Goal: Communication & Community: Answer question/provide support

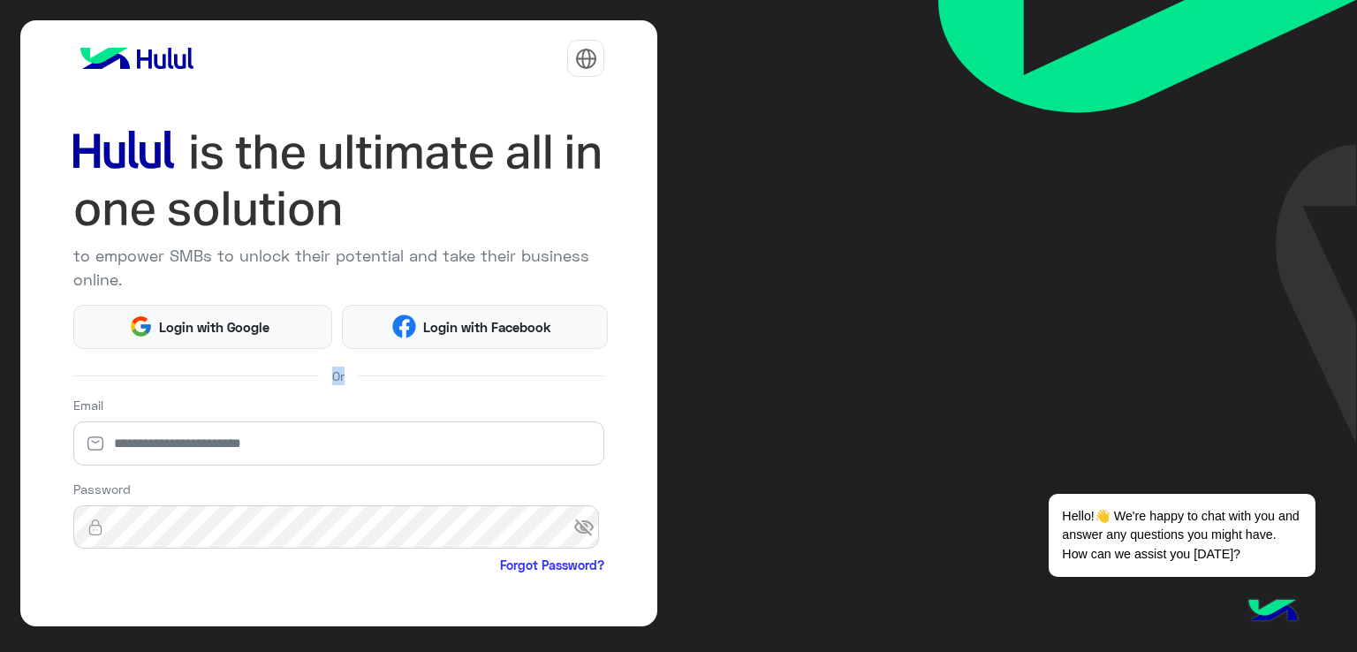
click at [0, 398] on div "to empower SMBs to unlock their potential and take their business online. Login…" at bounding box center [678, 326] width 1357 height 652
click at [198, 368] on div "Or" at bounding box center [339, 375] width 532 height 27
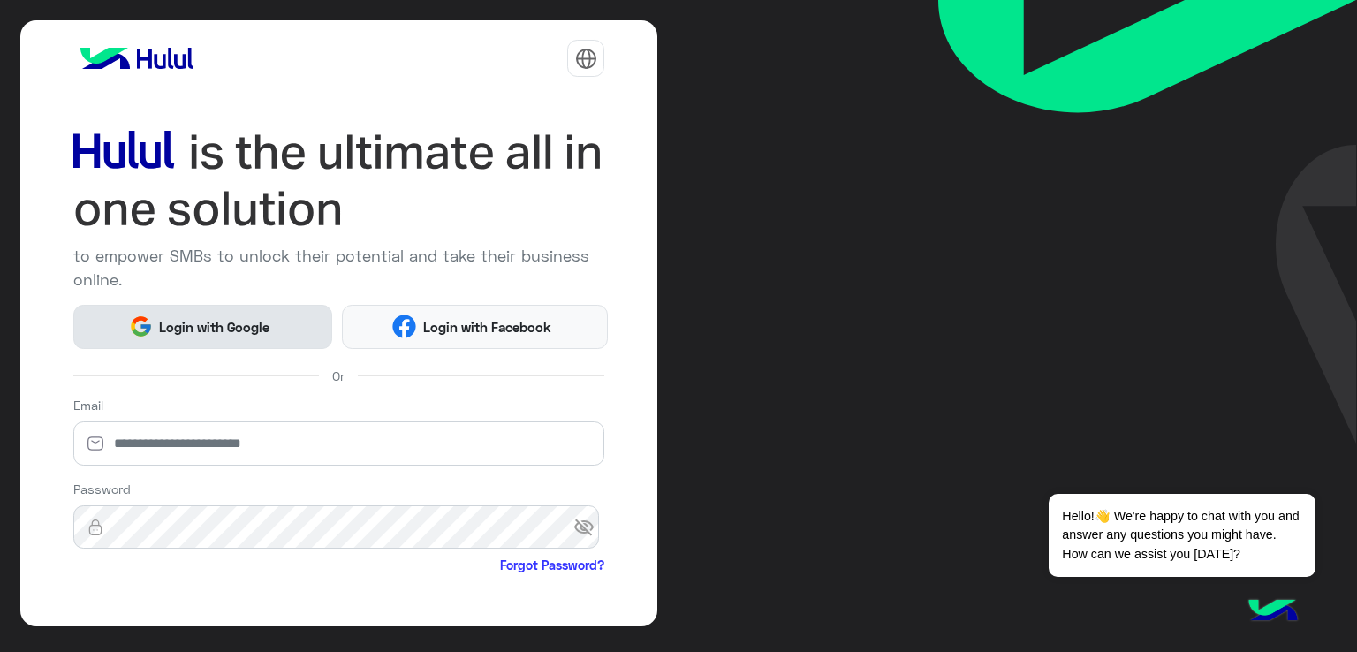
click at [230, 345] on button "Login with Google" at bounding box center [202, 327] width 259 height 44
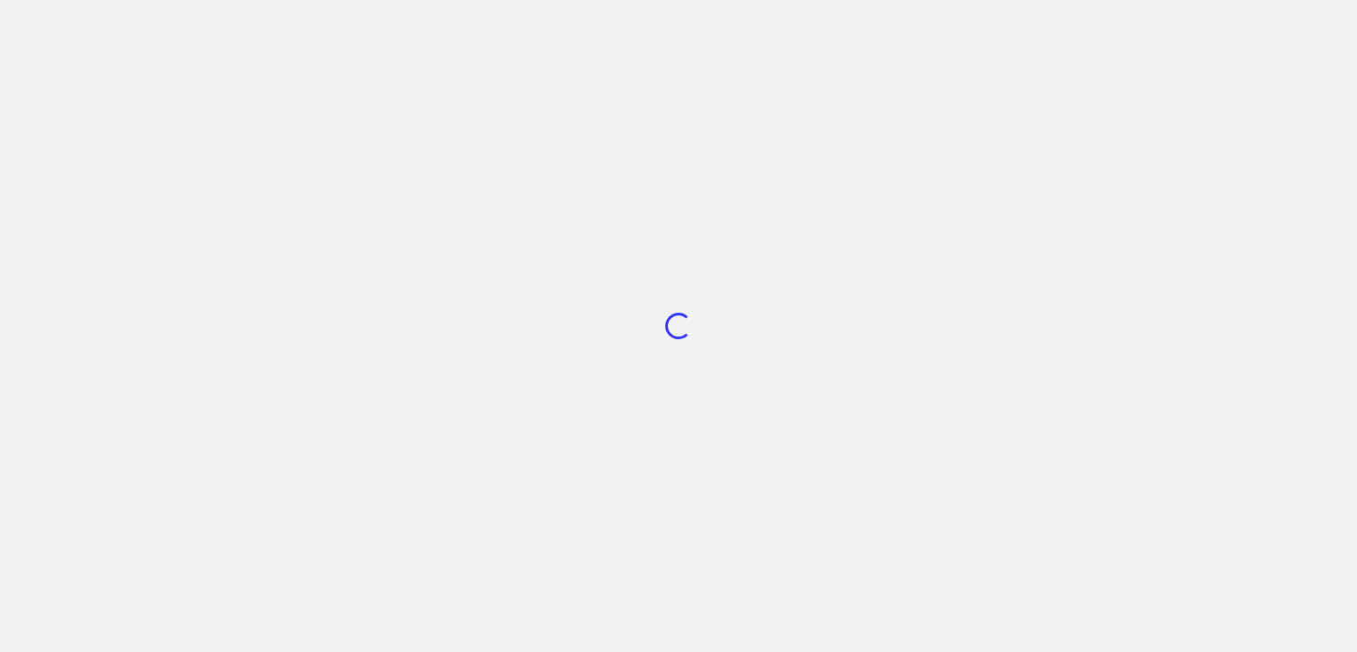
click at [226, 354] on div "Loading..." at bounding box center [678, 326] width 1357 height 652
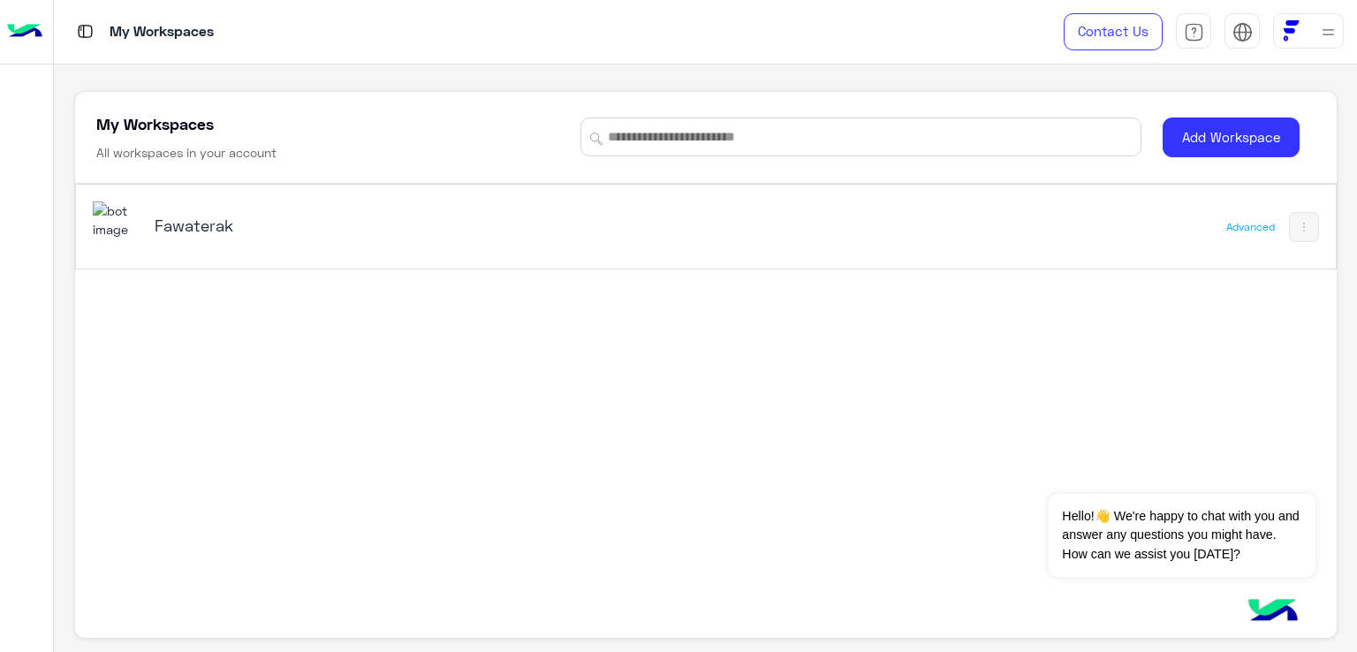
click at [218, 222] on h5 "Fawaterak" at bounding box center [376, 225] width 442 height 21
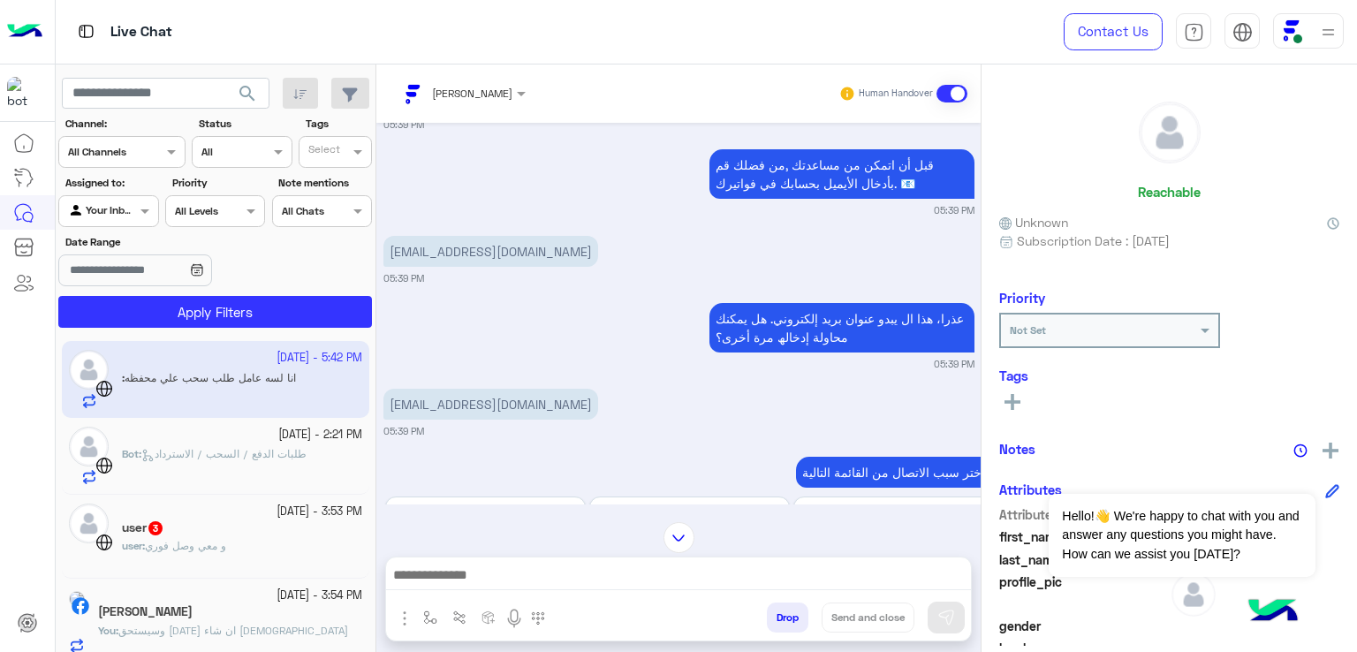
scroll to position [859, 0]
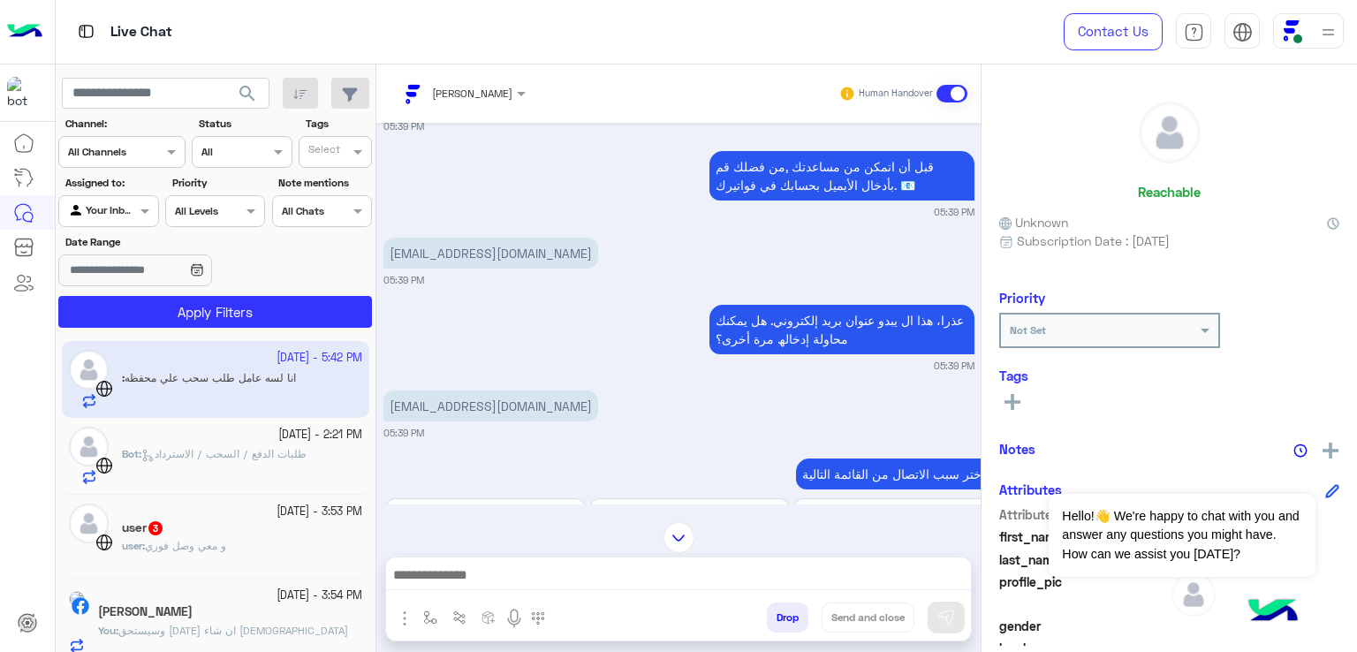
click at [443, 421] on p "moon11446@gmail.com" at bounding box center [490, 405] width 215 height 31
copy app-message "moon11446@gmail.com"
click at [569, 593] on div at bounding box center [678, 579] width 585 height 44
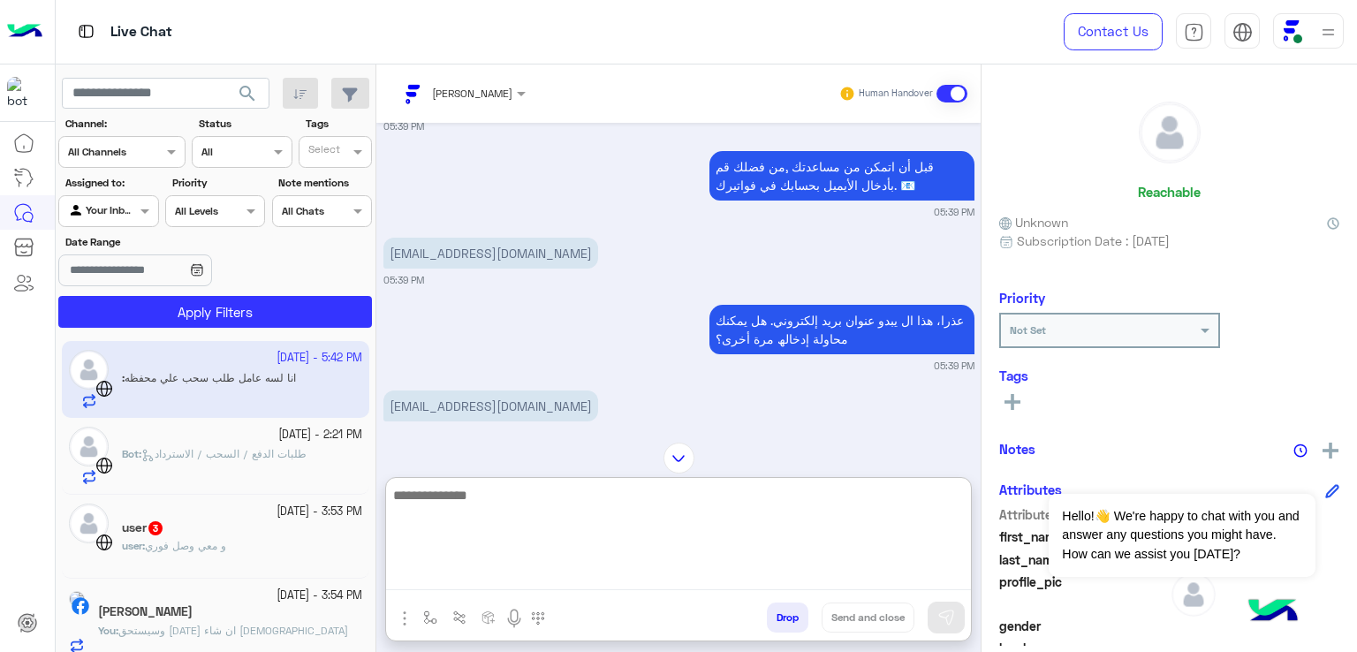
click at [563, 572] on textarea at bounding box center [678, 537] width 585 height 106
type textarea "**********"
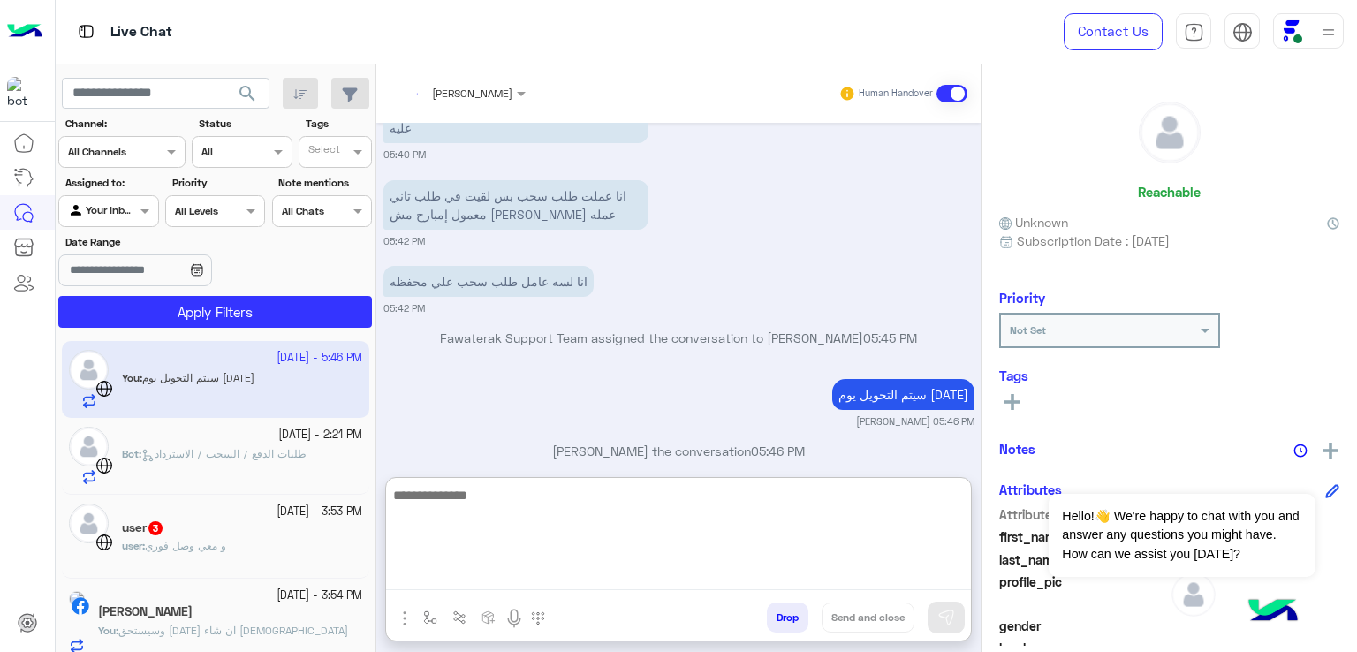
scroll to position [1758, 0]
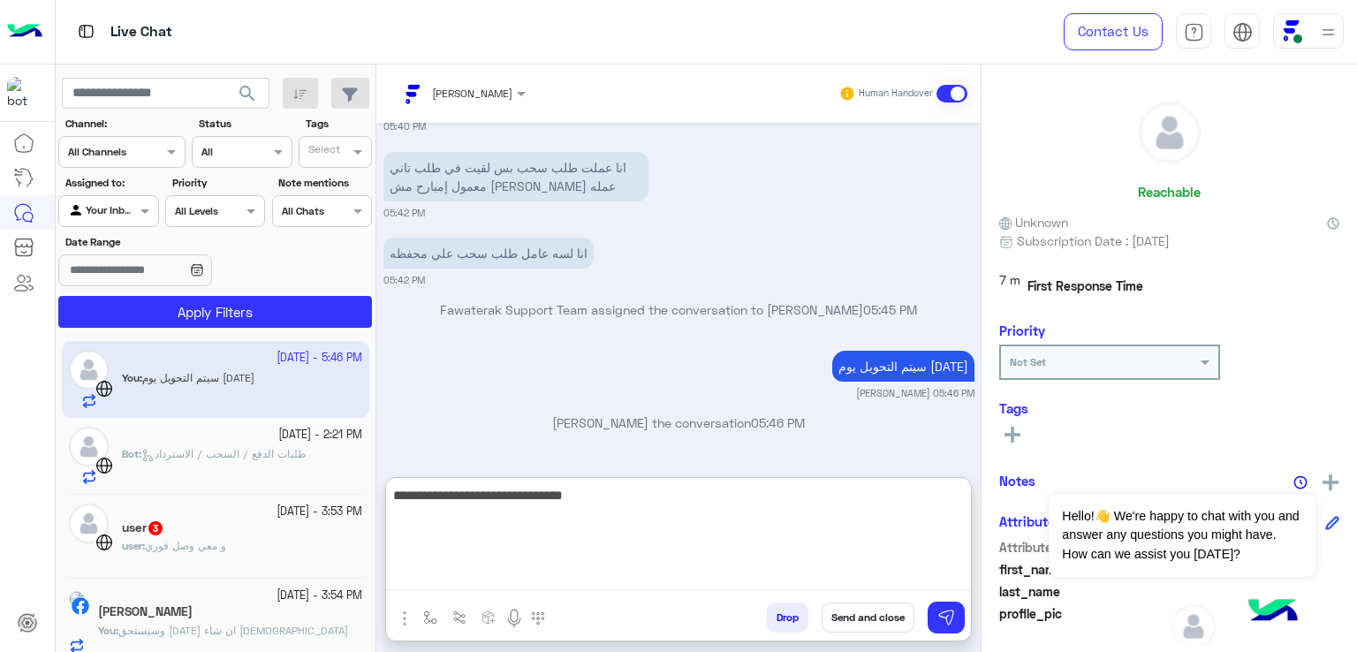
type textarea "**********"
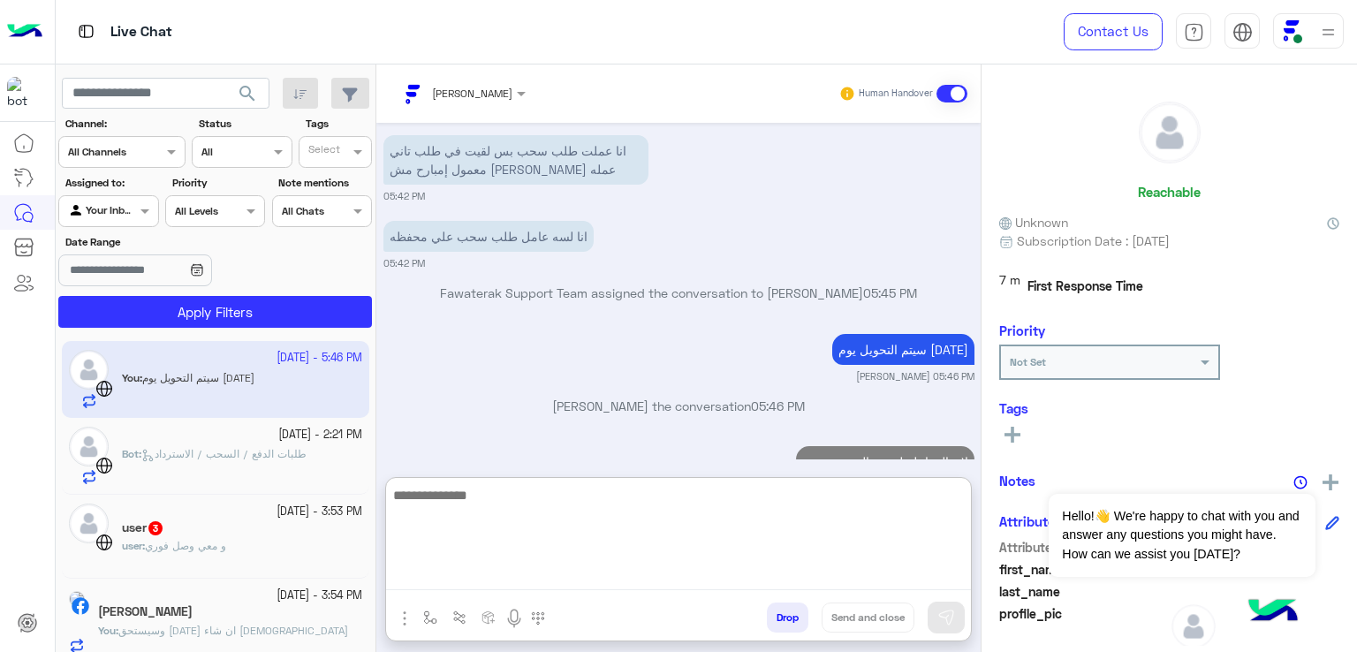
scroll to position [1826, 0]
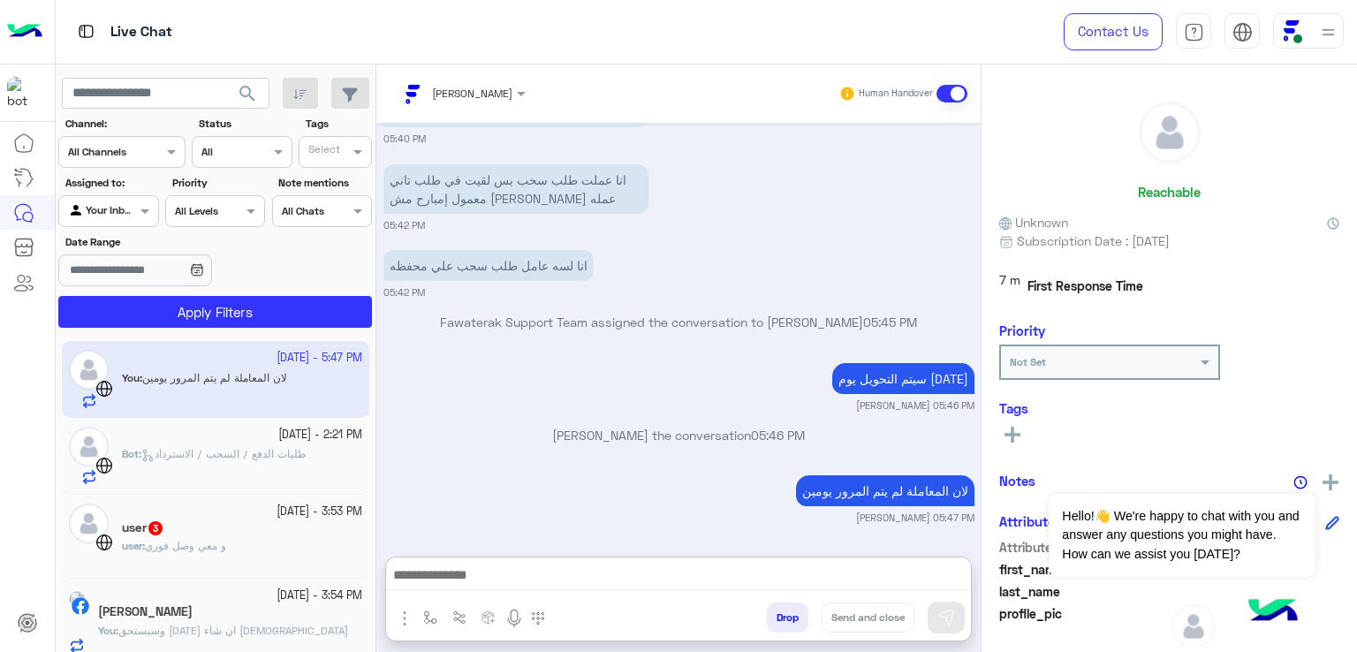
click at [240, 448] on span "طلبات الدفع / السحب / الاسترداد" at bounding box center [223, 453] width 165 height 13
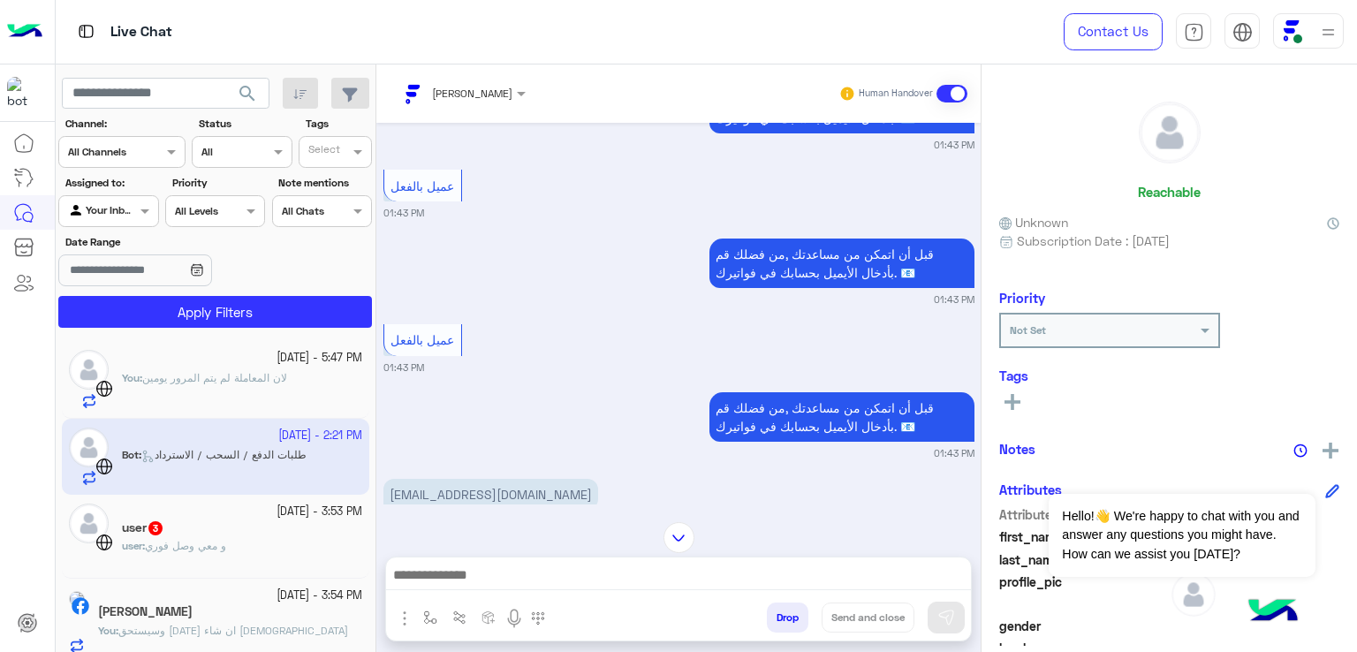
scroll to position [1950, 0]
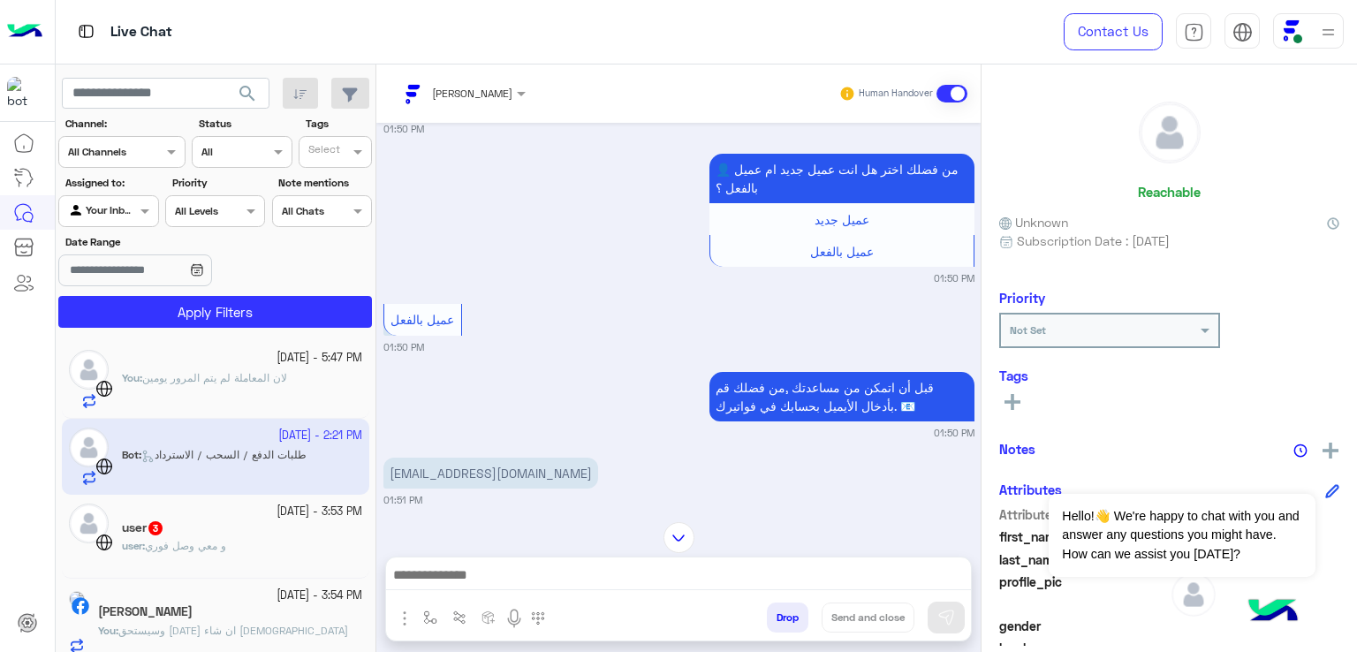
click at [466, 489] on p "support@abuelkher.com" at bounding box center [490, 473] width 215 height 31
copy app-message "support@abuelkher.com"
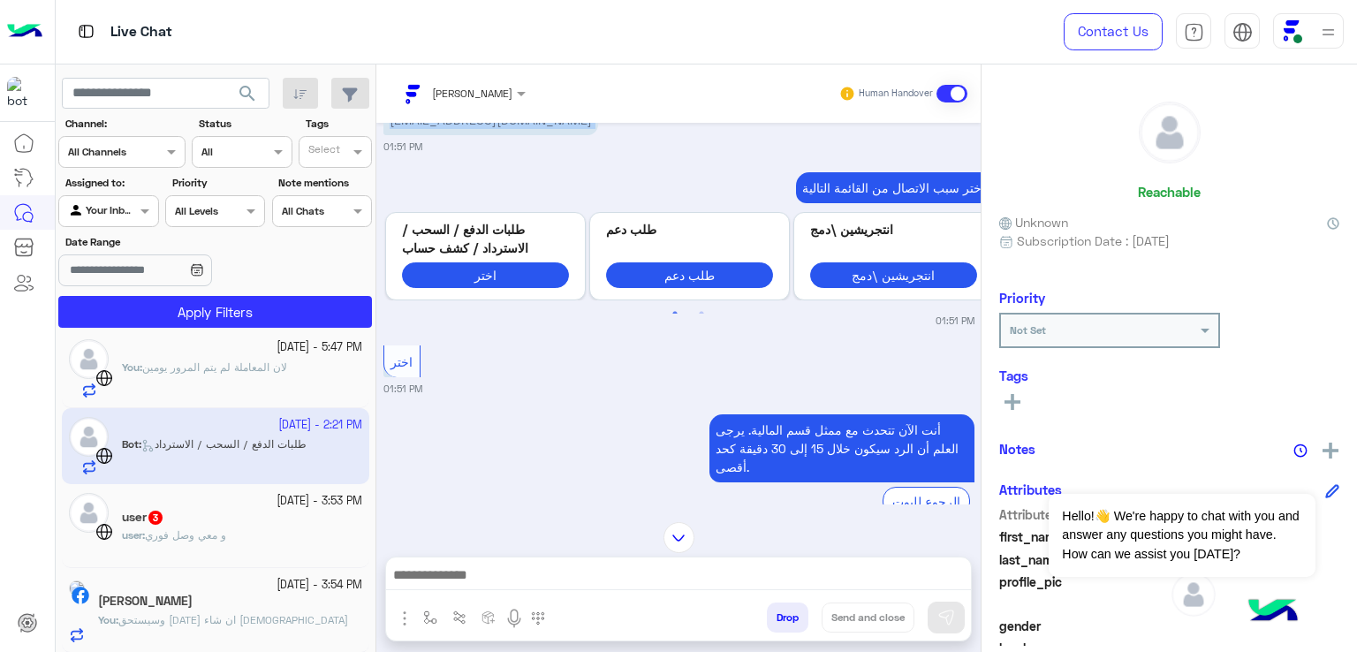
scroll to position [9, 0]
click at [223, 527] on div "user 3" at bounding box center [242, 520] width 240 height 19
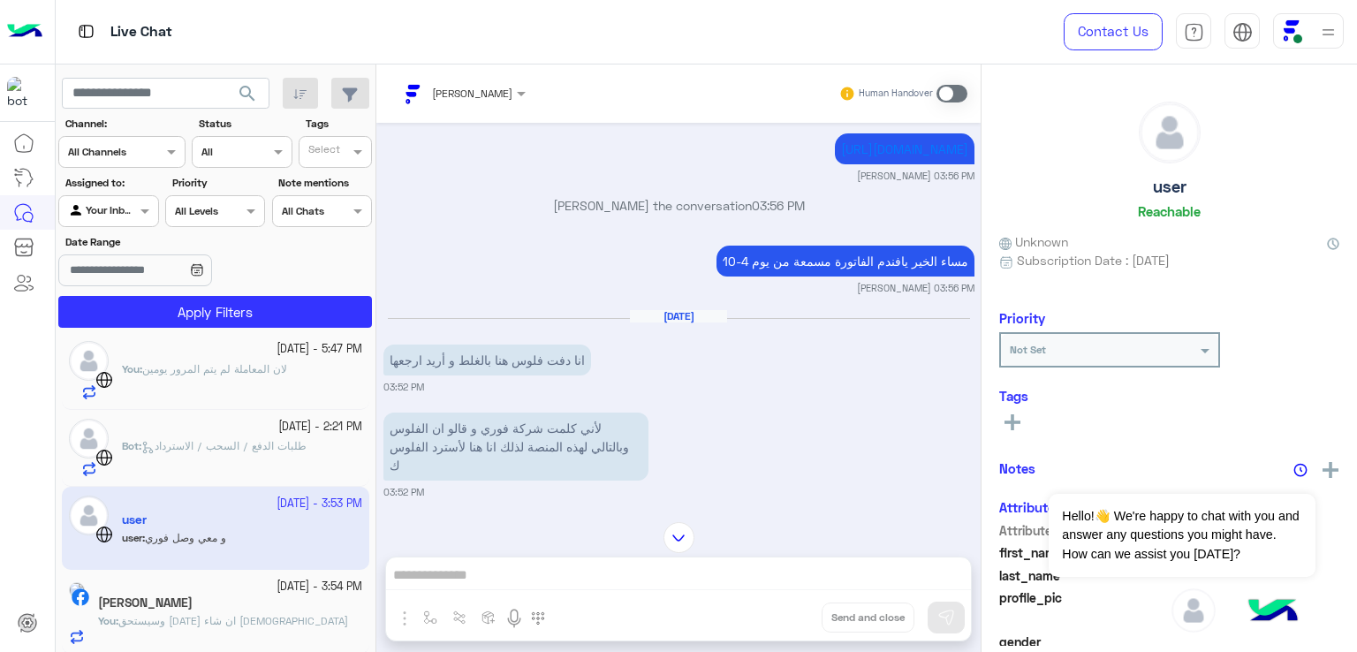
scroll to position [1397, 0]
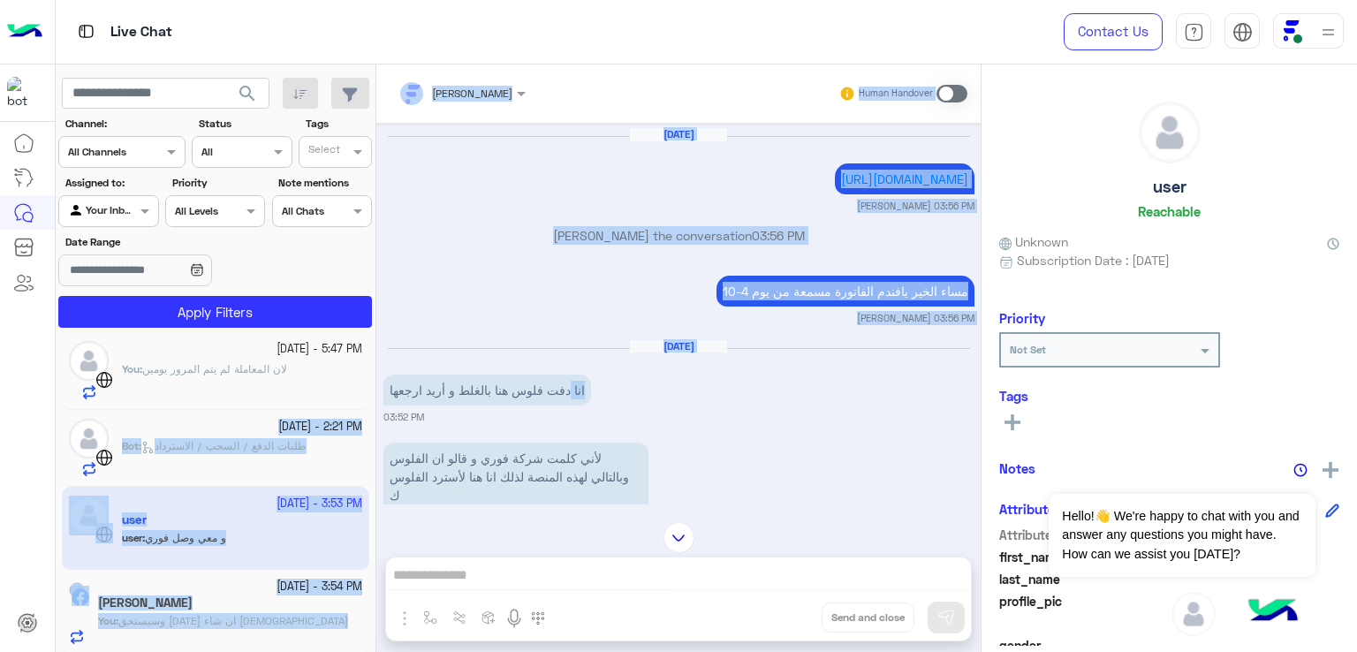
drag, startPoint x: 575, startPoint y: 403, endPoint x: 434, endPoint y: 402, distance: 141.3
click at [248, 421] on mat-drawer-container "search Channel: Channel All Channels Status Channel All Tags Select Assigned to…" at bounding box center [707, 361] width 1302 height 595
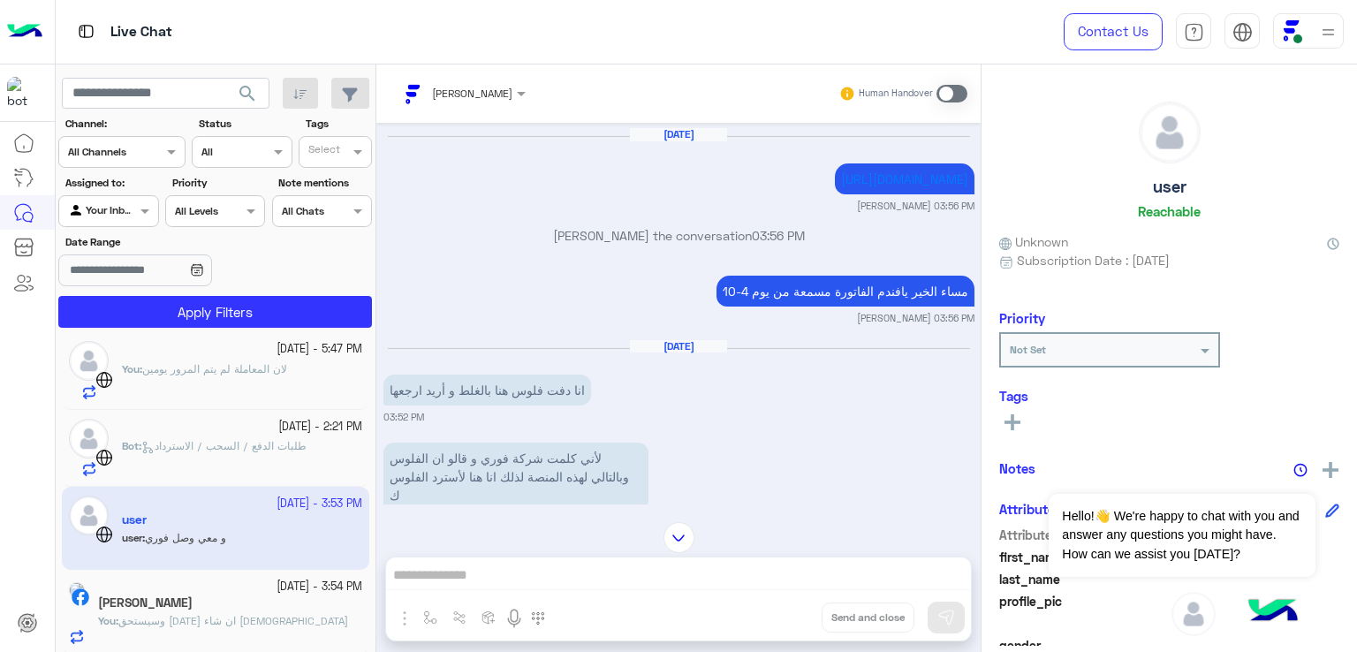
click at [489, 402] on p "انا دفت فلوس هنا بالغلط و أريد ارجعها" at bounding box center [487, 390] width 208 height 31
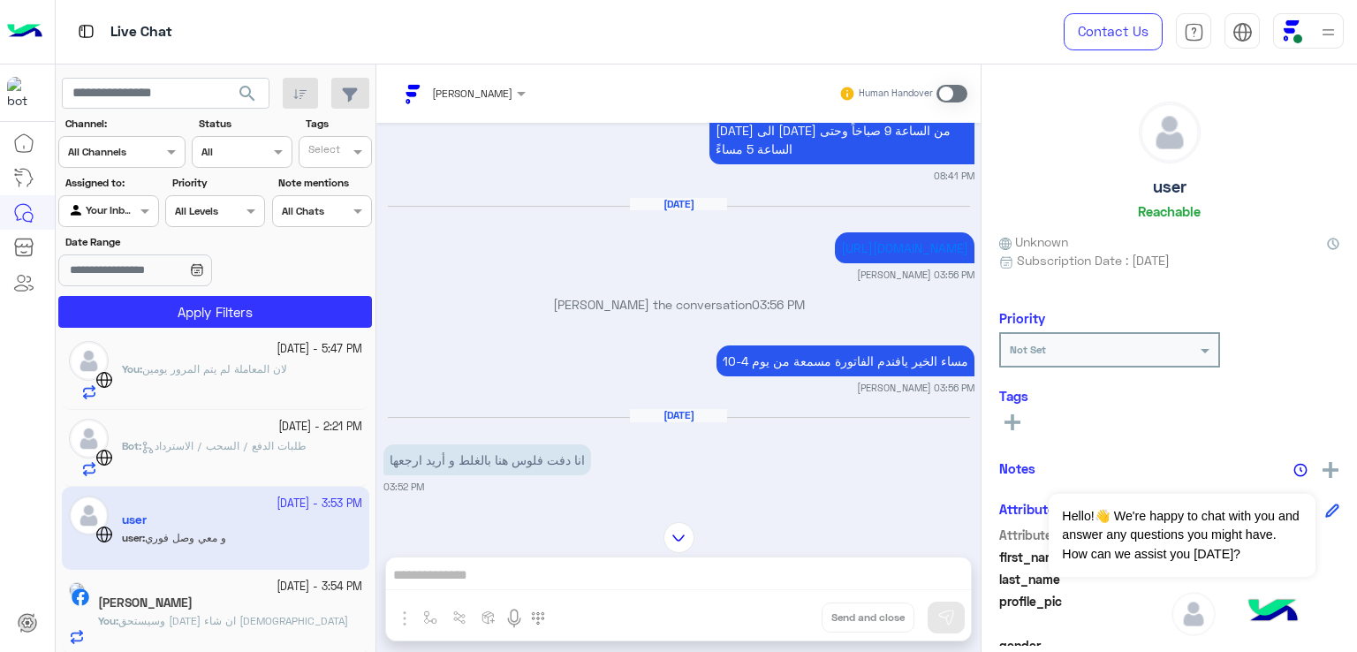
scroll to position [2533, 0]
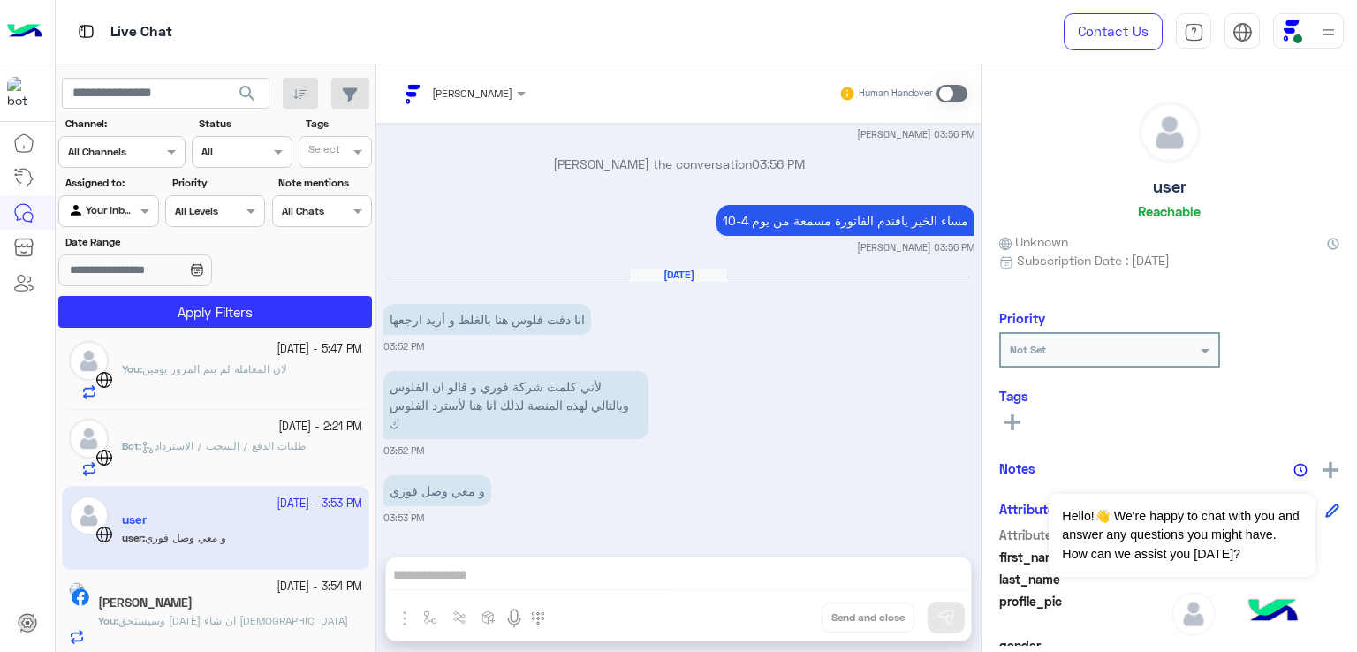
click at [663, 574] on div "Dina Mohamed Human Handover Oct 5, 2025 GetStarted 05:11 PM مرحبًا بك في فواتير…" at bounding box center [678, 361] width 604 height 595
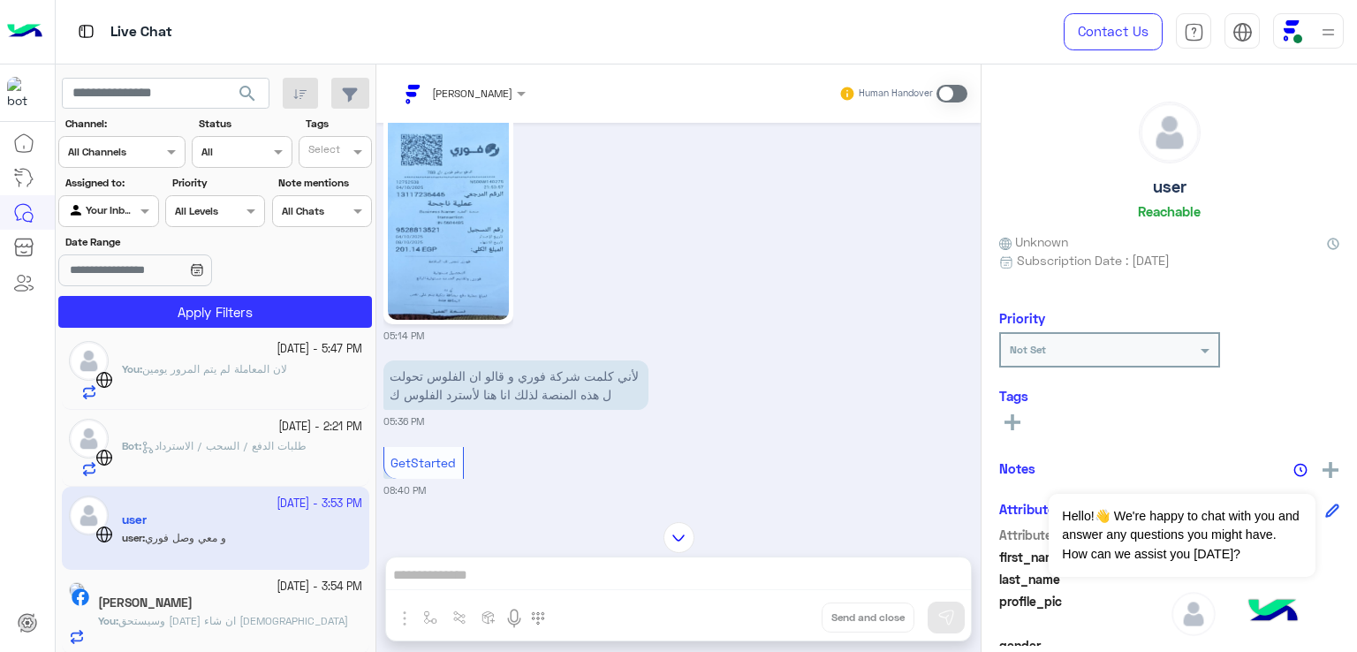
scroll to position [1296, 0]
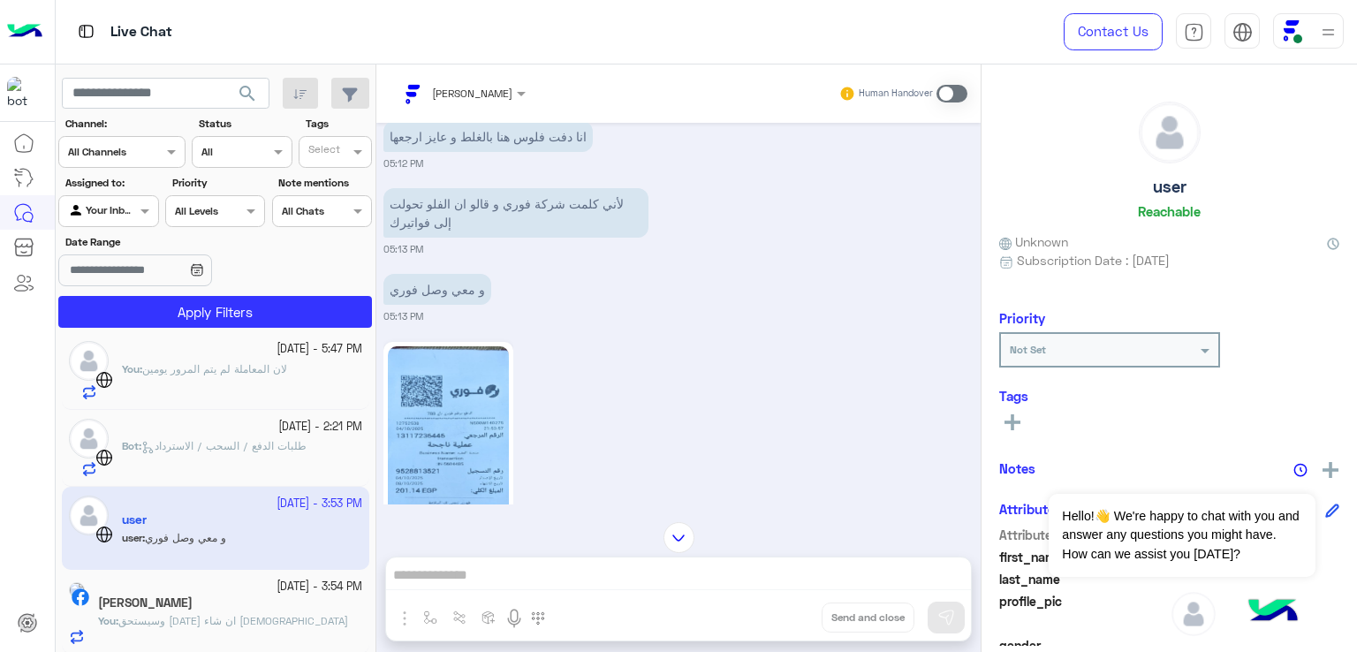
click at [403, 436] on img at bounding box center [448, 453] width 121 height 215
click at [433, 436] on img at bounding box center [448, 453] width 121 height 215
click at [473, 438] on img at bounding box center [448, 453] width 121 height 215
click at [475, 439] on img at bounding box center [448, 453] width 121 height 215
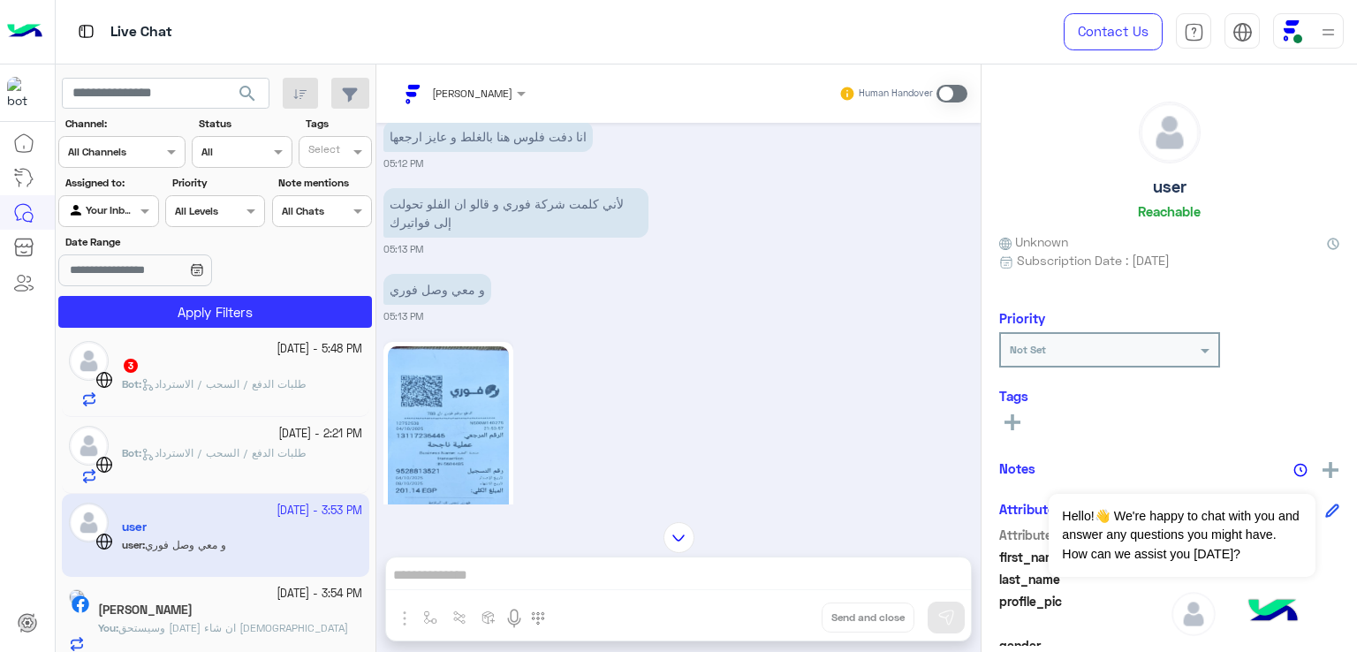
click at [254, 385] on span "طلبات الدفع / السحب / الاسترداد" at bounding box center [223, 383] width 165 height 13
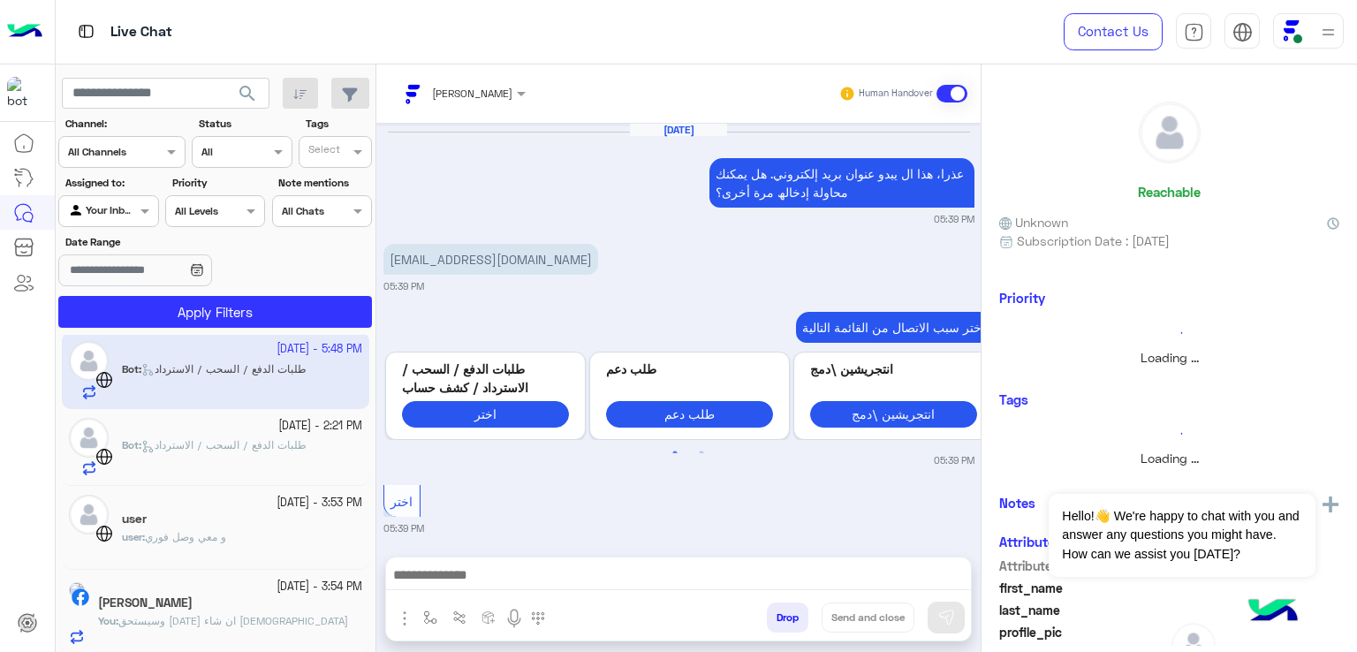
scroll to position [1240, 0]
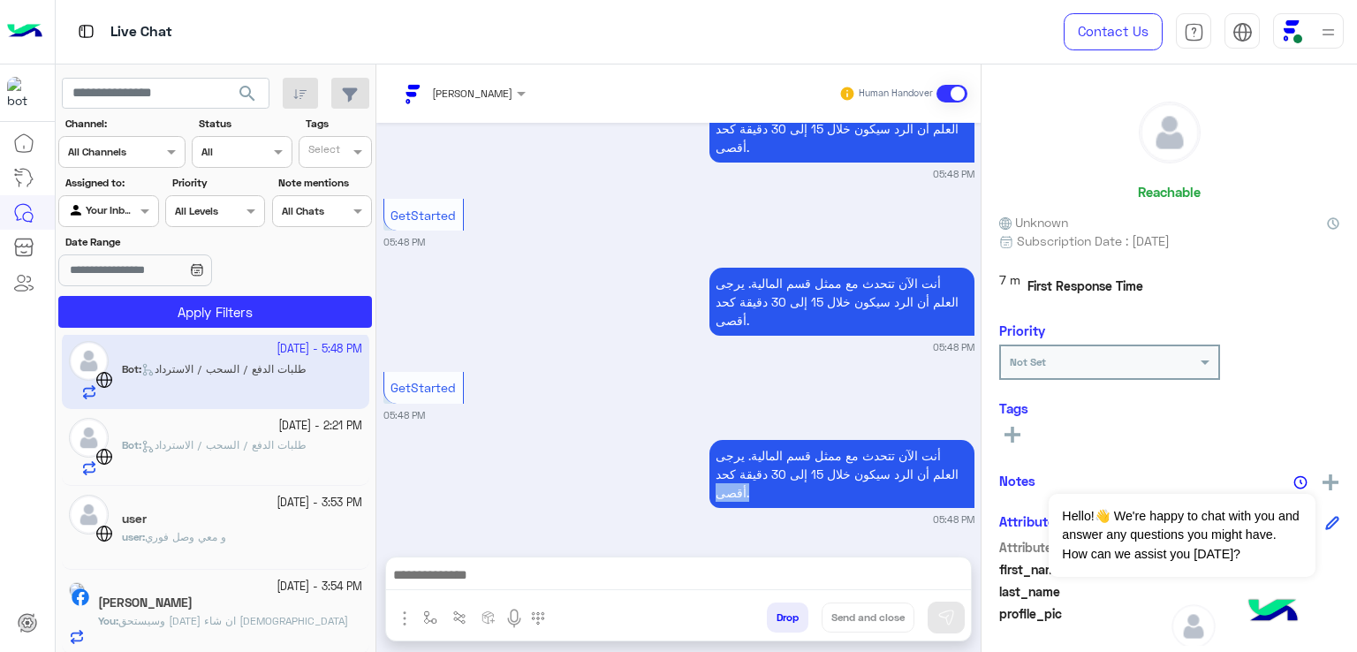
drag, startPoint x: 814, startPoint y: 494, endPoint x: 672, endPoint y: 493, distance: 142.2
click at [672, 493] on div "أنت الآن تتحدث مع ممثل قسم المالية. يرجى العلم أن الرد سيكون خلال 15 إلى 30 دقي…" at bounding box center [678, 481] width 591 height 91
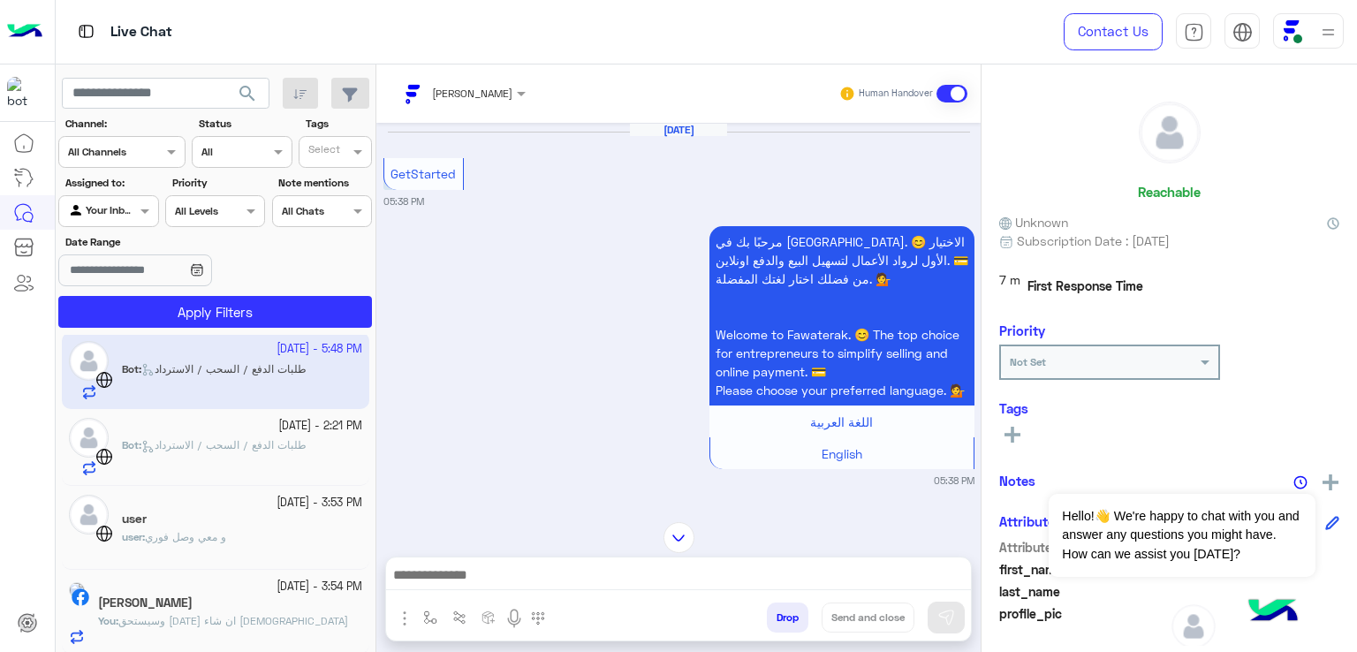
scroll to position [984, 0]
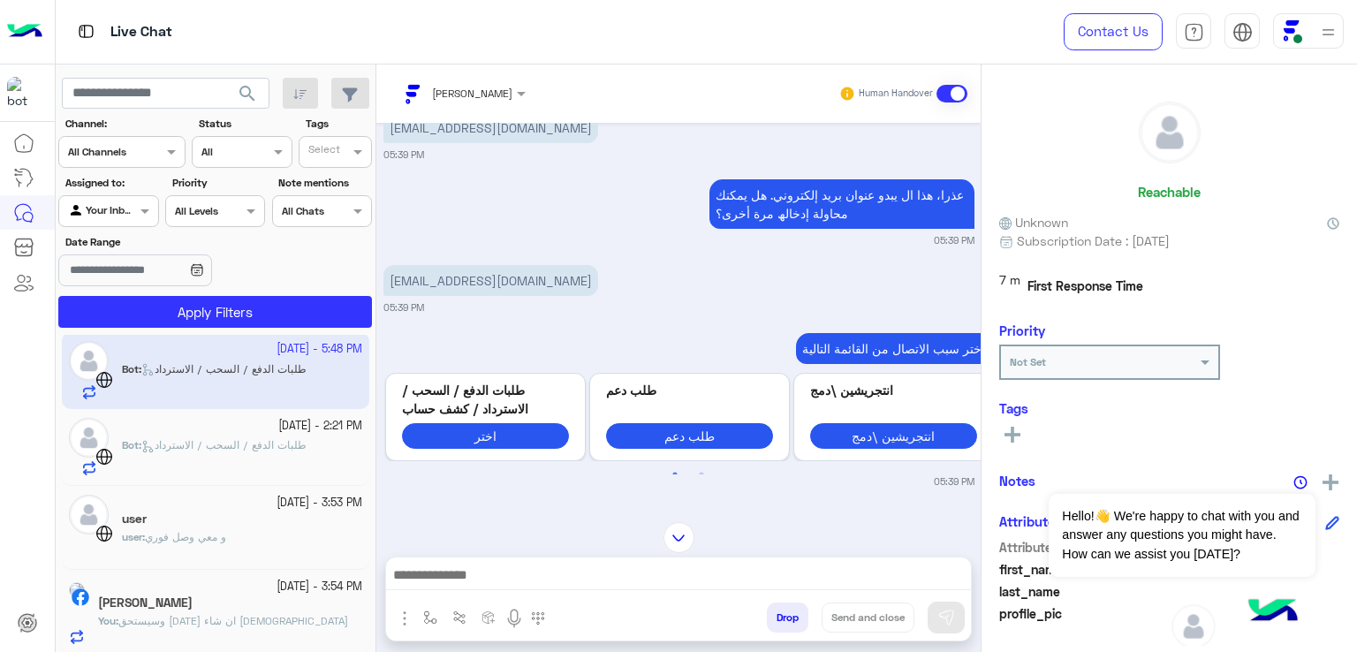
click at [459, 296] on p "moon11446@gmail.com" at bounding box center [490, 280] width 215 height 31
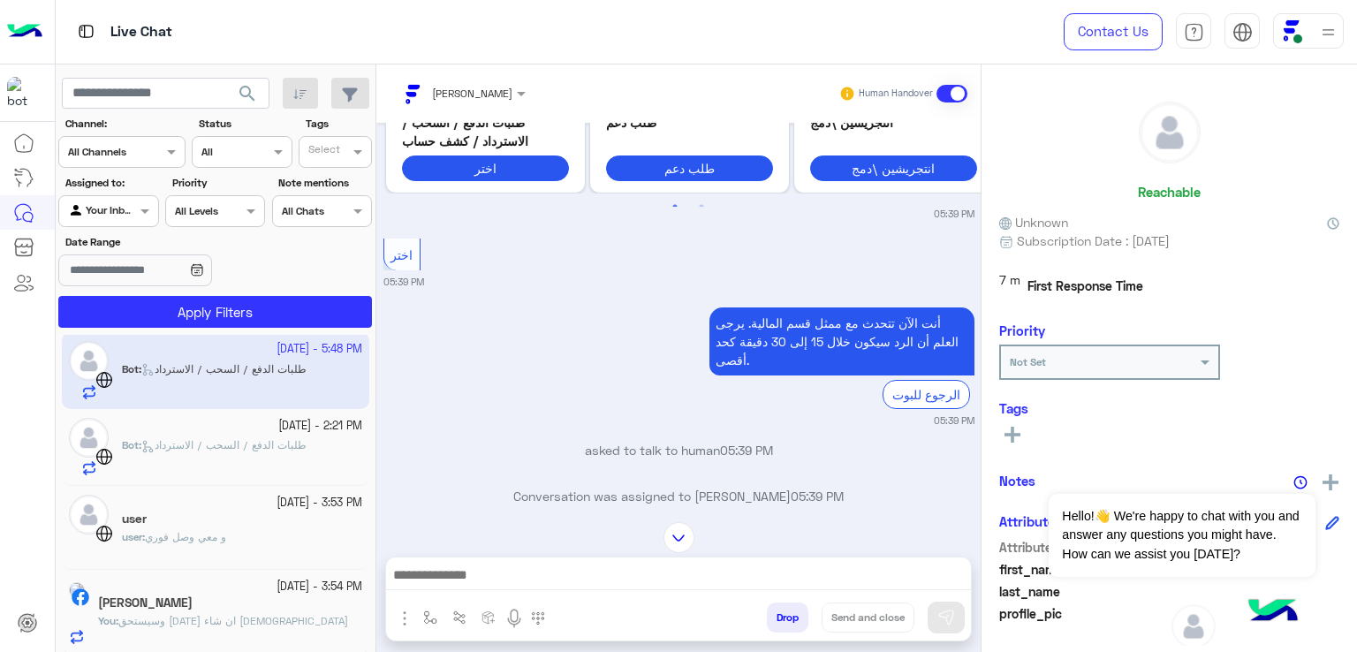
scroll to position [1514, 0]
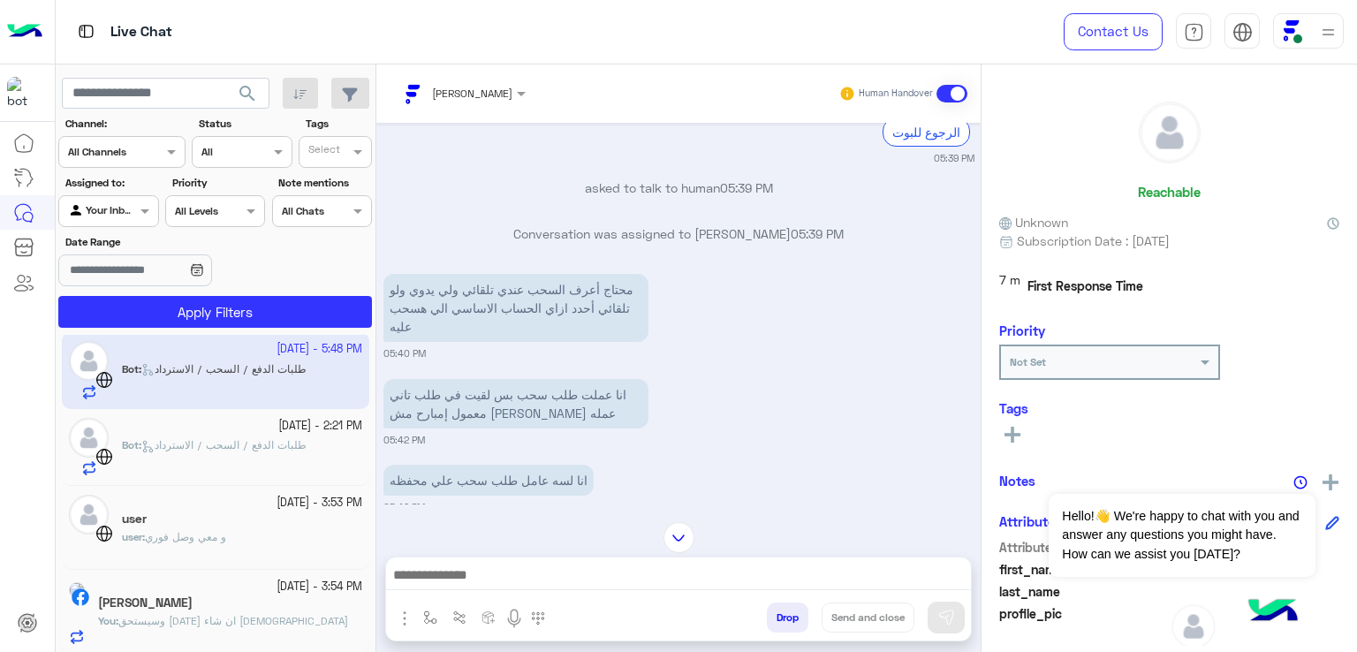
click at [283, 463] on div "Bot : طلبات الدفع / السحب / الاسترداد" at bounding box center [242, 456] width 240 height 39
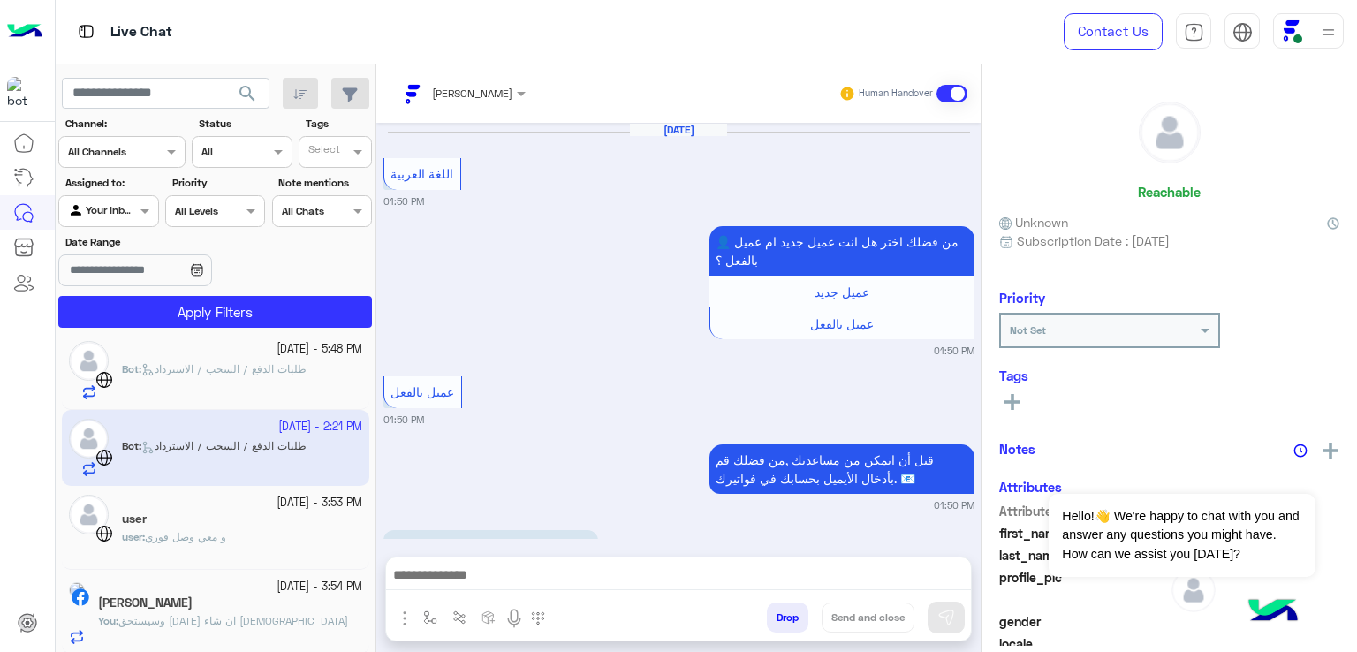
scroll to position [1253, 0]
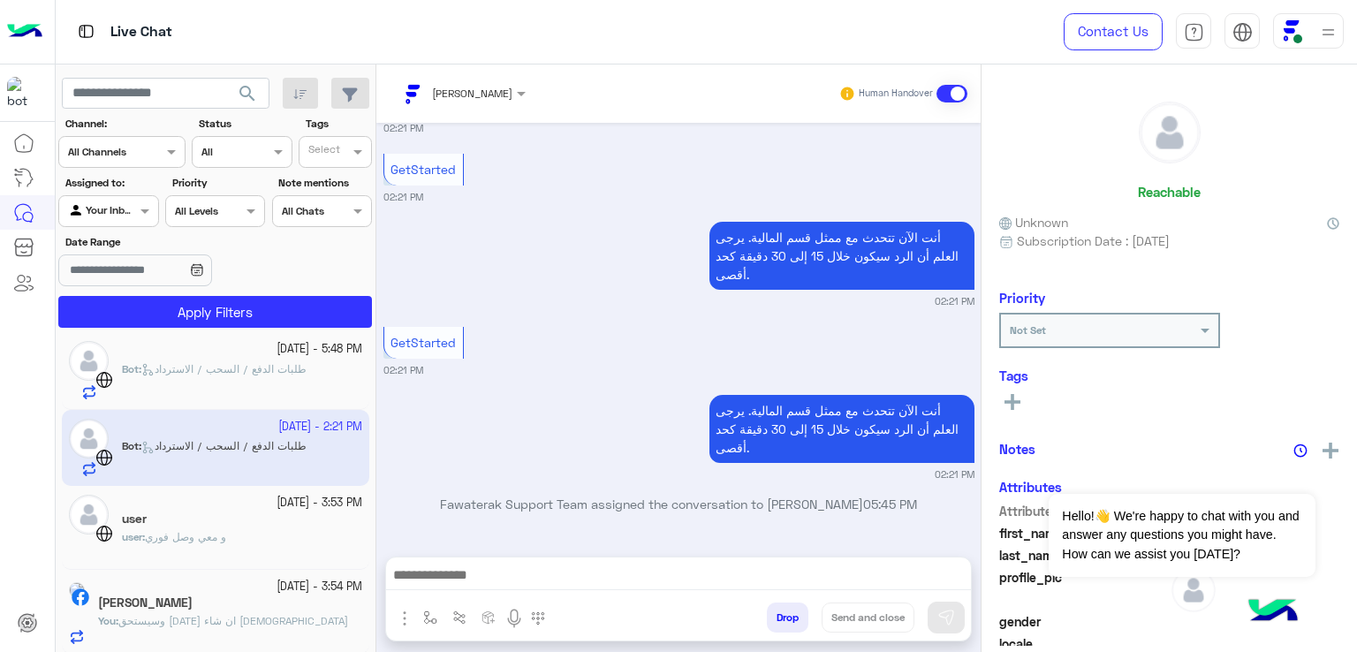
click at [247, 533] on div "user : و معي وصل فوري" at bounding box center [242, 544] width 240 height 31
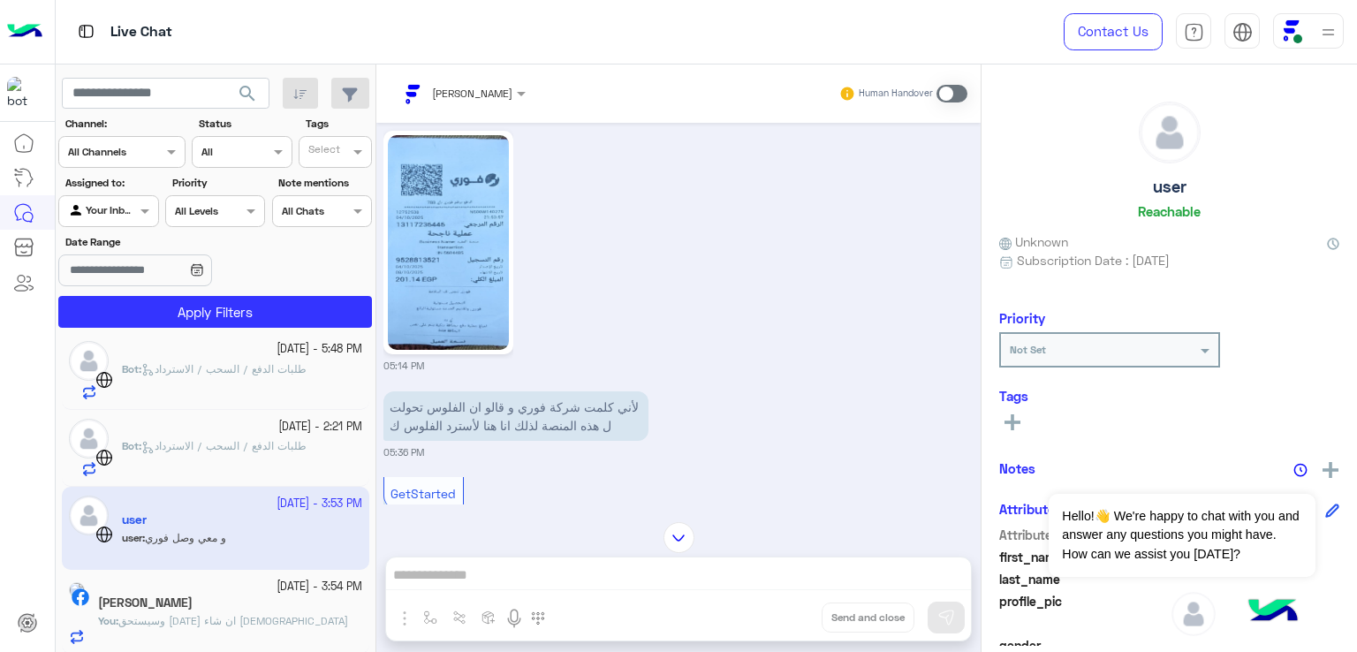
scroll to position [337, 0]
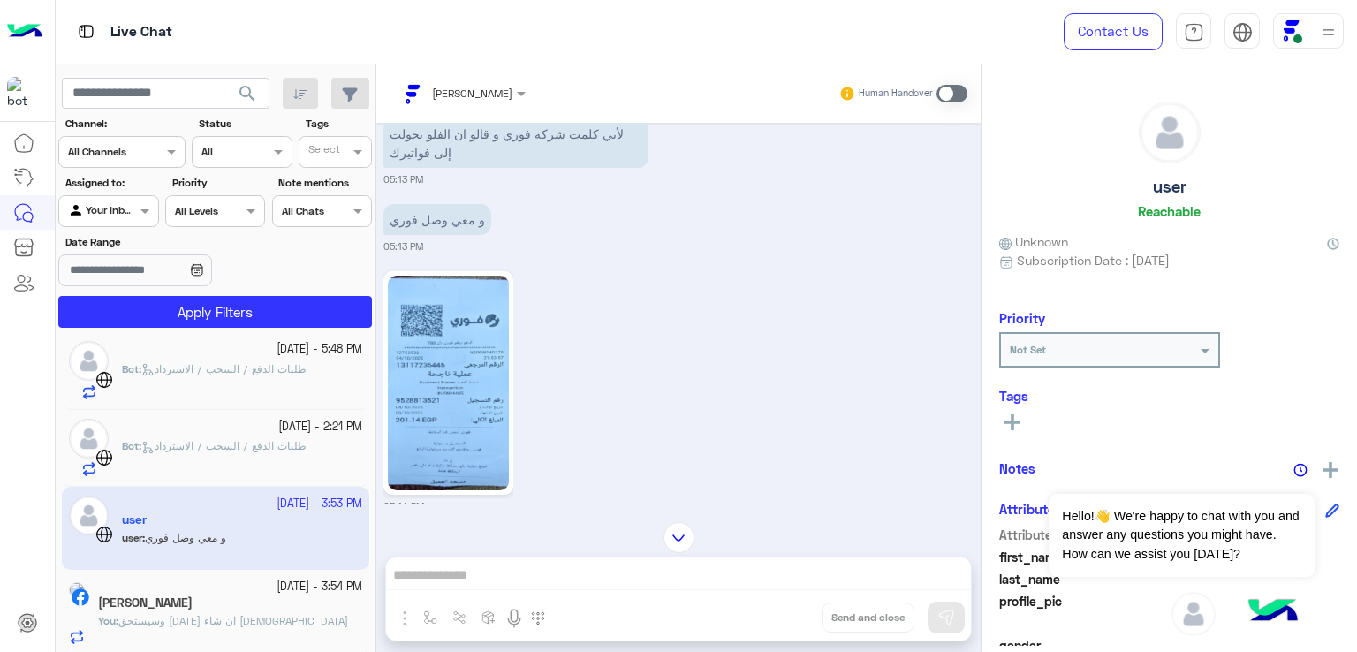
click at [412, 373] on img at bounding box center [448, 383] width 121 height 215
click at [411, 375] on img at bounding box center [448, 383] width 121 height 215
click at [385, 326] on link at bounding box center [448, 382] width 130 height 223
click at [696, 567] on div "Dina Mohamed Human Handover Oct 5, 2025 أنت الآن تتحدث مع ممثل قسم المالية. يرج…" at bounding box center [678, 361] width 604 height 595
drag, startPoint x: 652, startPoint y: 593, endPoint x: 650, endPoint y: 584, distance: 9.0
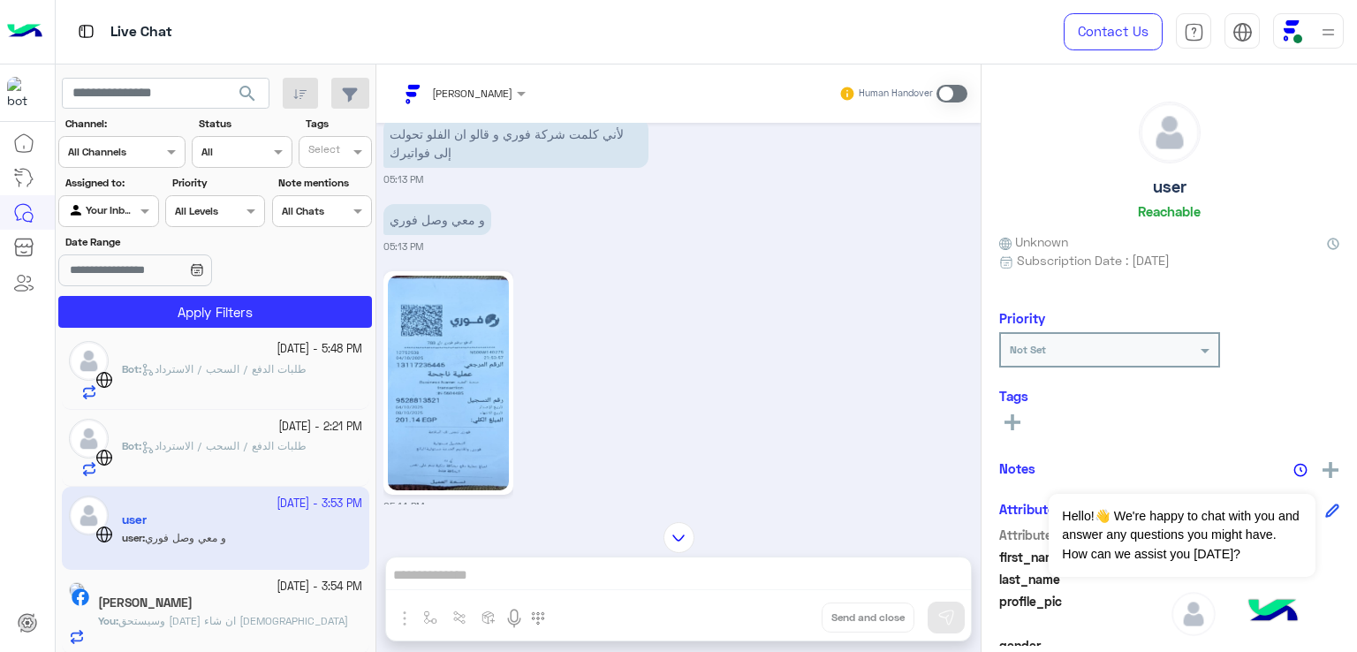
click at [651, 587] on div "Dina Mohamed Human Handover Oct 5, 2025 أنت الآن تتحدث مع ممثل قسم المالية. يرج…" at bounding box center [678, 361] width 604 height 595
click at [650, 584] on div "Dina Mohamed Human Handover Oct 5, 2025 أنت الآن تتحدث مع ممثل قسم المالية. يرج…" at bounding box center [678, 361] width 604 height 595
click at [644, 568] on div "Dina Mohamed Human Handover Oct 5, 2025 أنت الآن تتحدث مع ممثل قسم المالية. يرج…" at bounding box center [678, 361] width 604 height 595
click at [549, 574] on div "Dina Mohamed Human Handover Oct 5, 2025 أنت الآن تتحدث مع ممثل قسم المالية. يرج…" at bounding box center [678, 361] width 604 height 595
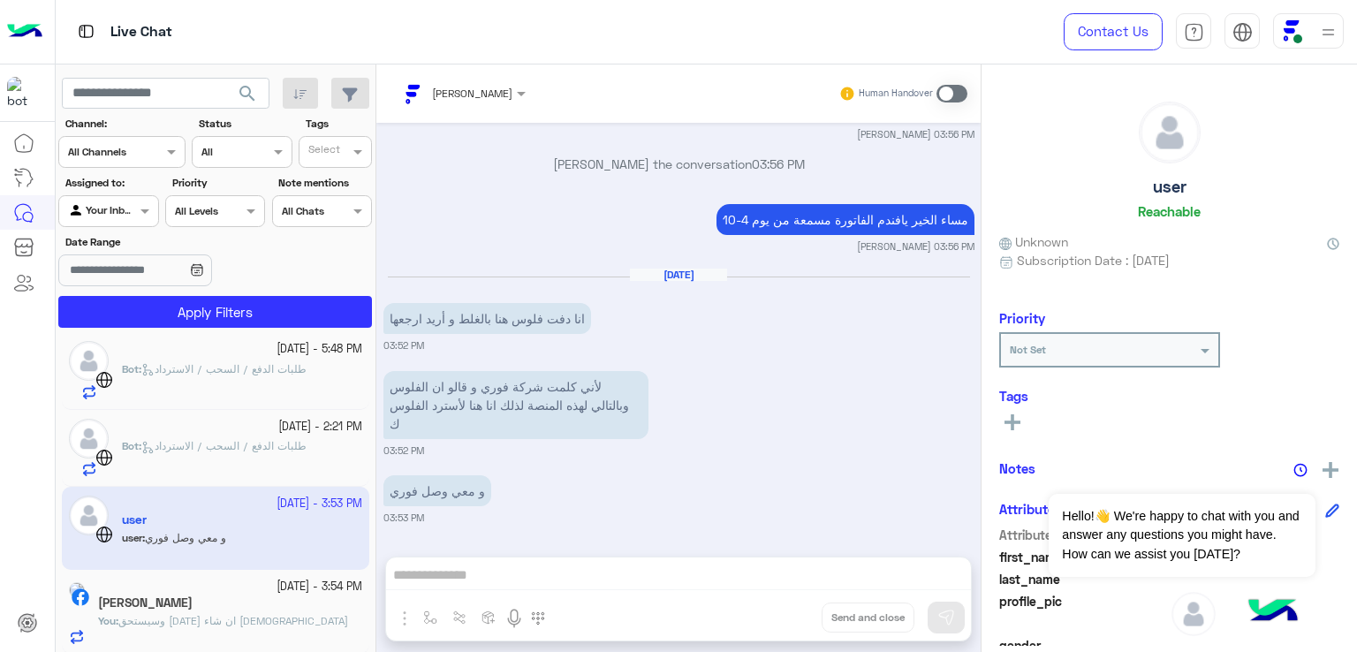
scroll to position [1485, 0]
click at [569, 578] on div "Dina Mohamed Human Handover Oct 5, 2025 أنت الآن تتحدث مع ممثل قسم المالية. يرج…" at bounding box center [678, 361] width 604 height 595
click at [572, 579] on div "Dina Mohamed Human Handover Oct 5, 2025 أنت الآن تتحدث مع ممثل قسم المالية. يرج…" at bounding box center [678, 361] width 604 height 595
click at [656, 579] on div "Dina Mohamed Human Handover Oct 5, 2025 أنت الآن تتحدث مع ممثل قسم المالية. يرج…" at bounding box center [678, 361] width 604 height 595
click at [653, 581] on div "Dina Mohamed Human Handover Oct 5, 2025 أنت الآن تتحدث مع ممثل قسم المالية. يرج…" at bounding box center [678, 361] width 604 height 595
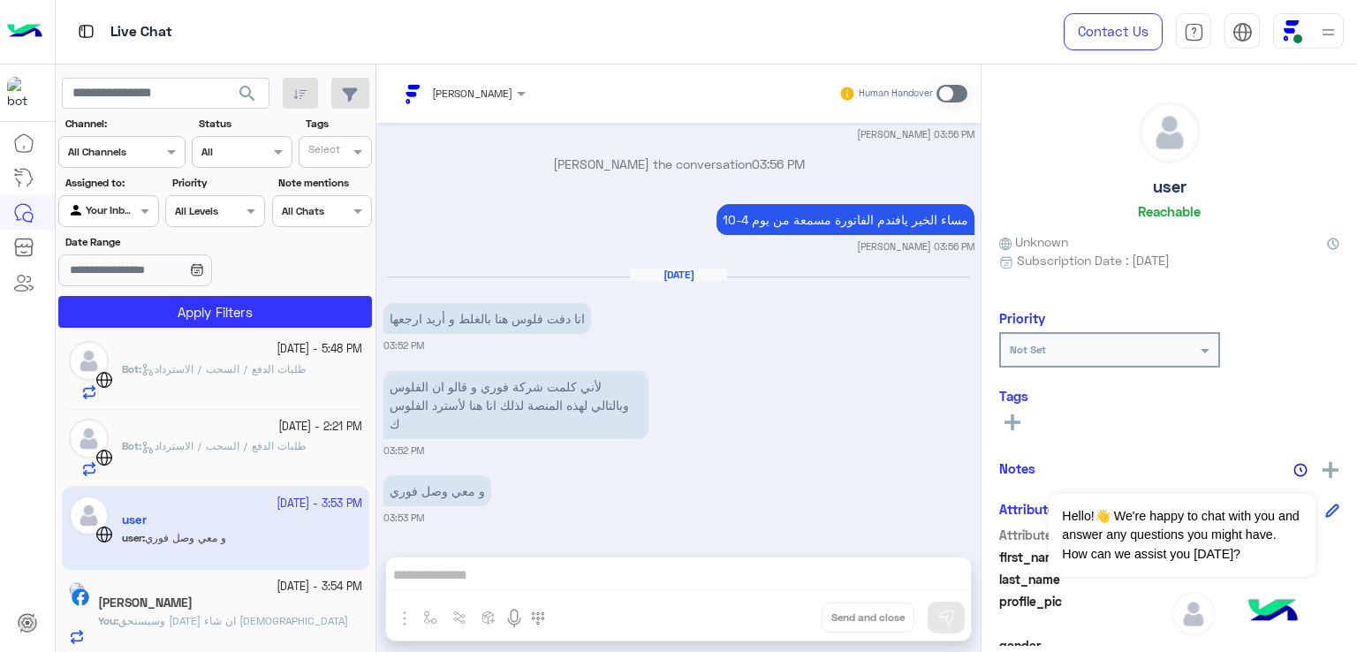
click at [794, 605] on div "Dina Mohamed Human Handover Oct 5, 2025 أنت الآن تتحدث مع ممثل قسم المالية. يرج…" at bounding box center [678, 361] width 604 height 595
click at [804, 578] on div "Dina Mohamed Human Handover Oct 5, 2025 أنت الآن تتحدث مع ممثل قسم المالية. يرج…" at bounding box center [678, 361] width 604 height 595
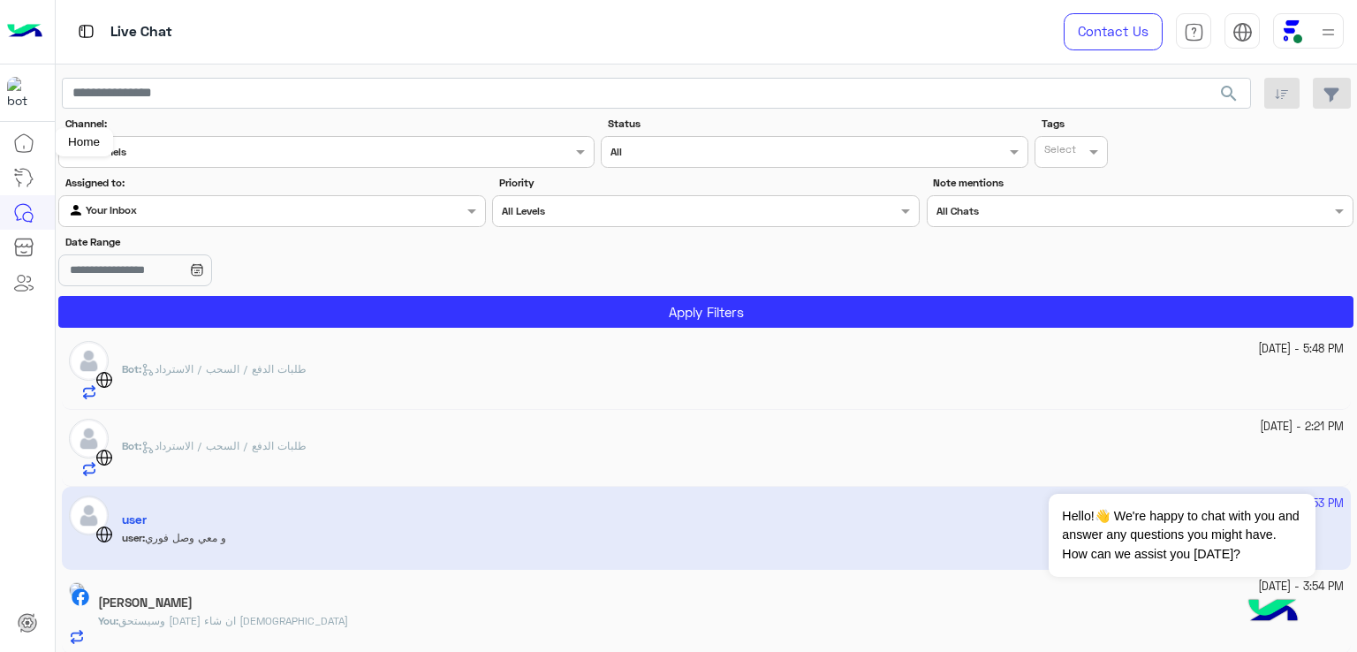
click at [36, 142] on link at bounding box center [24, 142] width 48 height 35
click at [15, 142] on icon at bounding box center [24, 143] width 18 height 18
click at [25, 220] on icon at bounding box center [28, 217] width 10 height 10
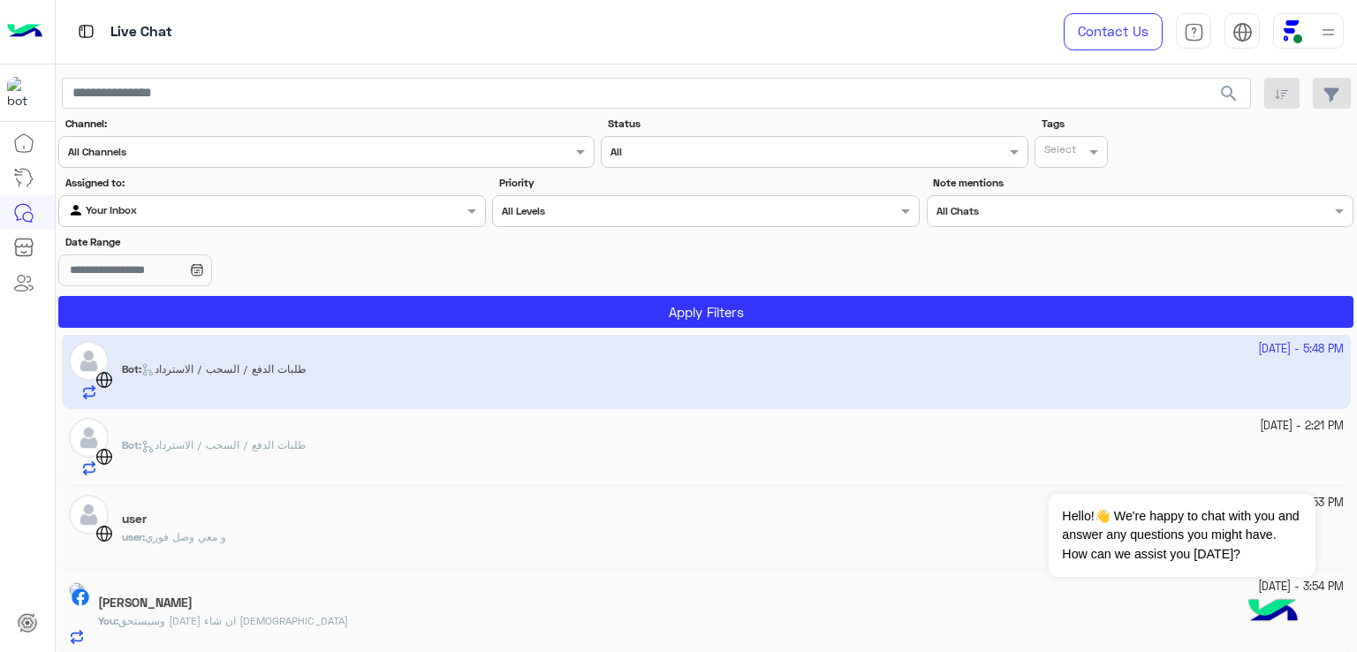
click at [231, 519] on div "user" at bounding box center [733, 520] width 1222 height 19
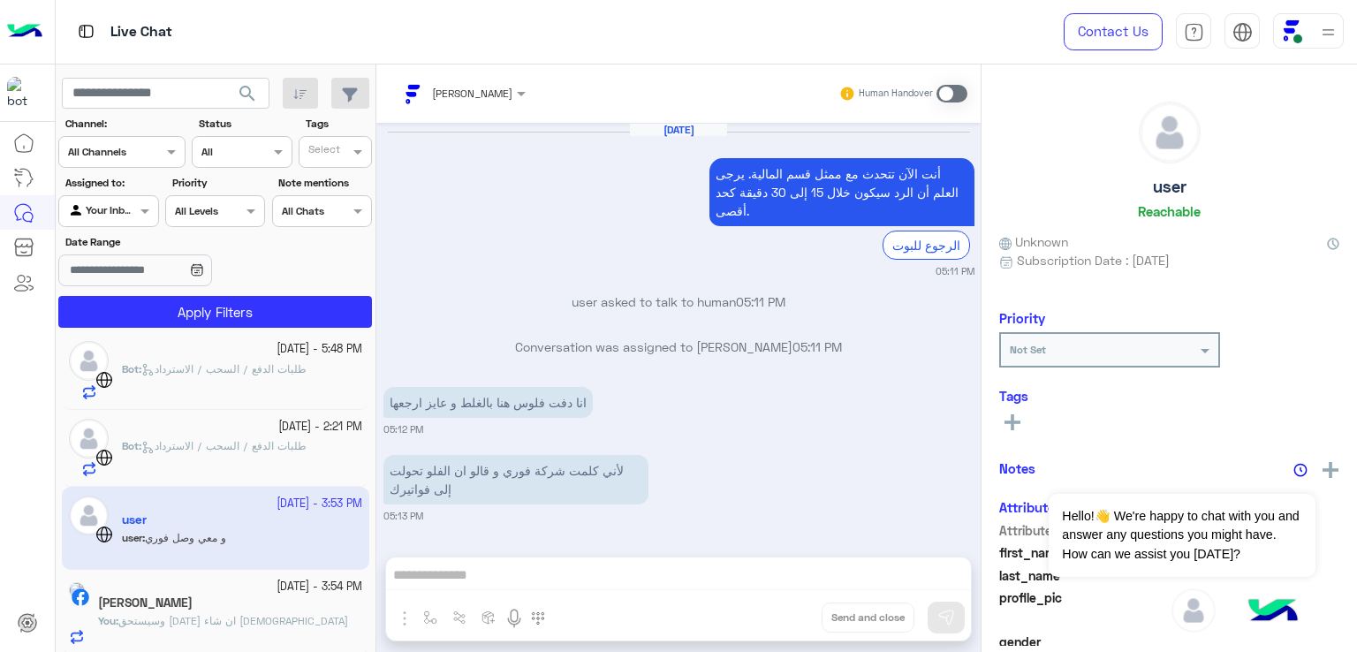
scroll to position [1485, 0]
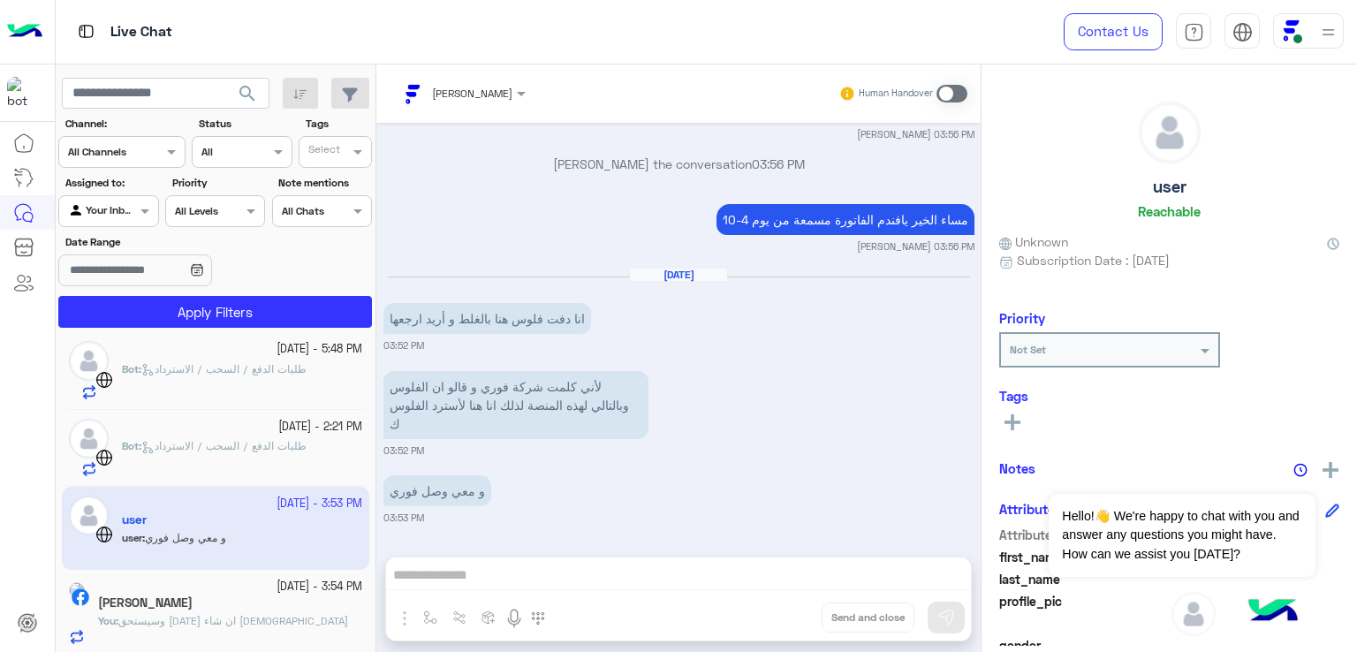
click at [668, 582] on div "Dina Mohamed Human Handover Oct 5, 2025 أنت الآن تتحدث مع ممثل قسم المالية. يرج…" at bounding box center [678, 361] width 604 height 595
drag, startPoint x: 668, startPoint y: 582, endPoint x: 583, endPoint y: 585, distance: 84.8
click at [607, 585] on div "Dina Mohamed Human Handover Oct 5, 2025 أنت الآن تتحدث مع ممثل قسم المالية. يرج…" at bounding box center [678, 361] width 604 height 595
click at [489, 608] on div "Dina Mohamed Human Handover Oct 5, 2025 أنت الآن تتحدث مع ممثل قسم المالية. يرج…" at bounding box center [678, 361] width 604 height 595
click at [502, 575] on div "Dina Mohamed Human Handover Oct 5, 2025 أنت الآن تتحدث مع ممثل قسم المالية. يرج…" at bounding box center [678, 361] width 604 height 595
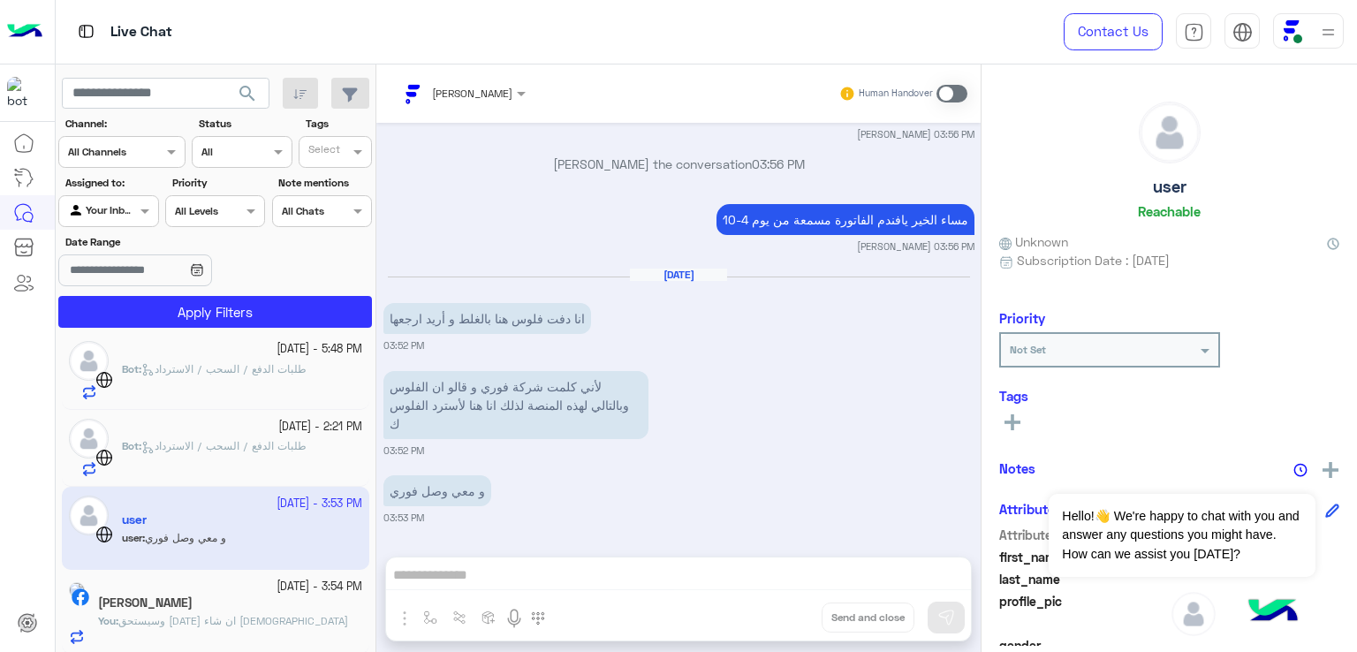
click at [513, 573] on div "Dina Mohamed Human Handover Oct 5, 2025 أنت الآن تتحدث مع ممثل قسم المالية. يرج…" at bounding box center [678, 361] width 604 height 595
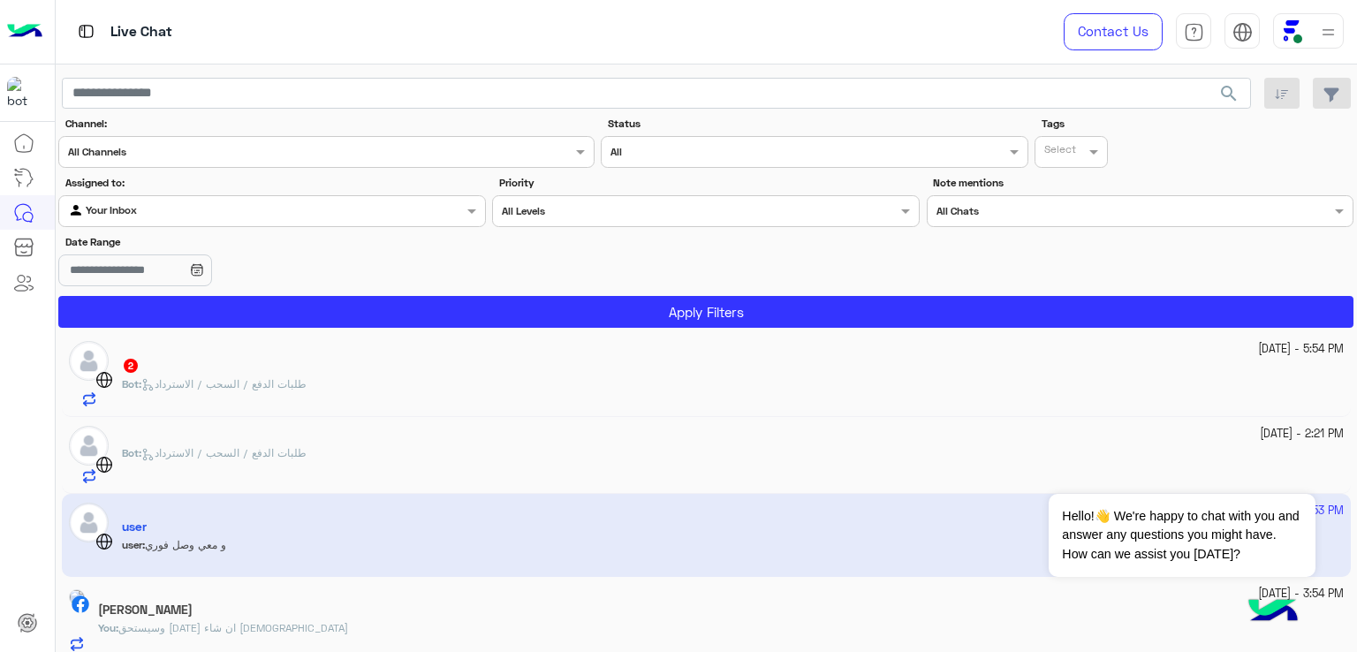
click at [120, 379] on div "8 October - 5:54 PM 2 Bot : طلبات الدفع / السحب / الاسترداد" at bounding box center [706, 373] width 1275 height 65
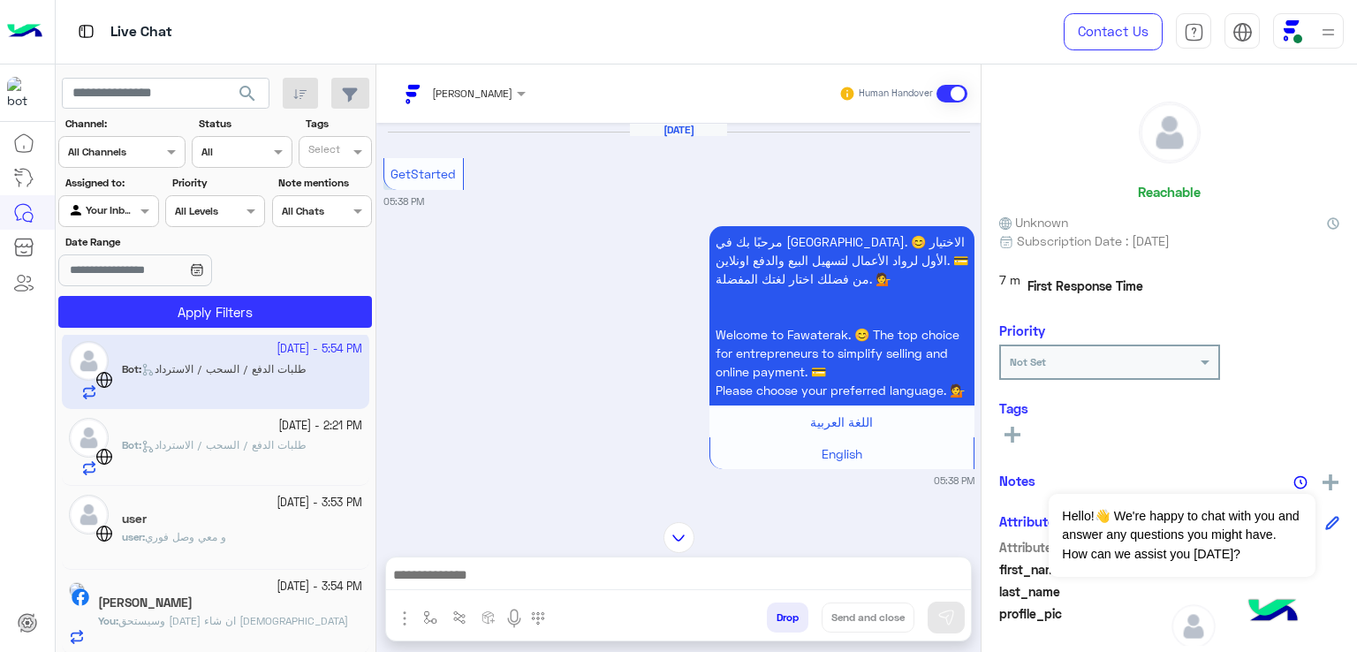
scroll to position [1380, 0]
